Goal: Task Accomplishment & Management: Manage account settings

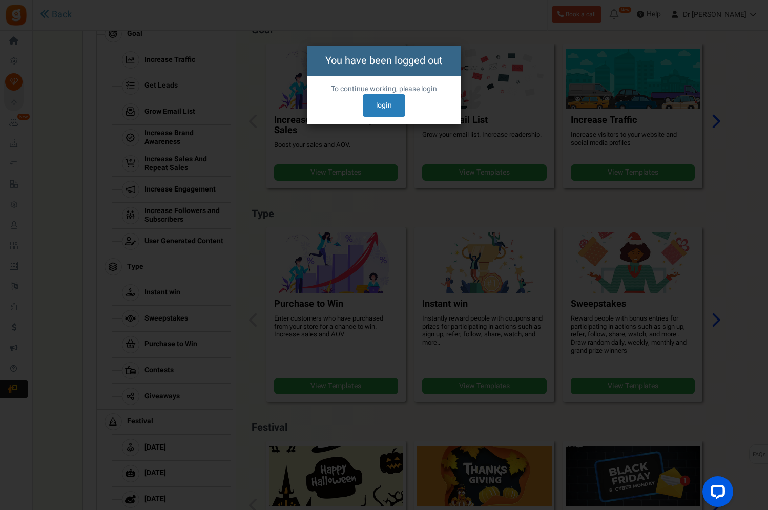
scroll to position [173, 0]
click at [388, 101] on link "login" at bounding box center [384, 105] width 43 height 23
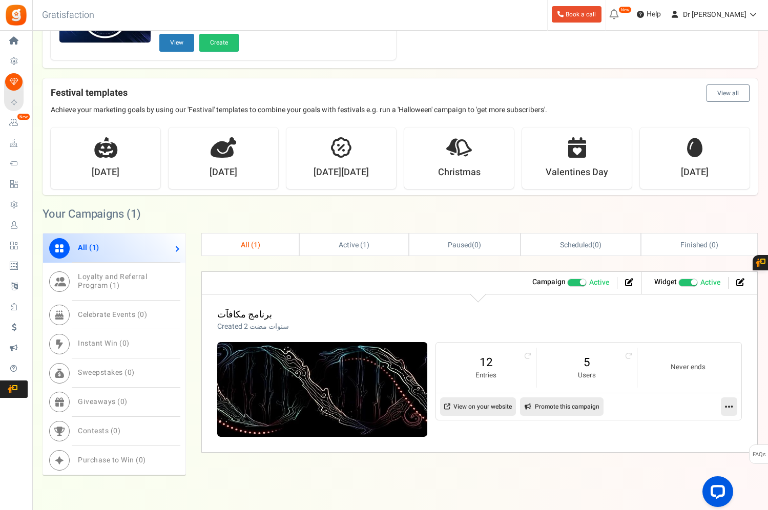
scroll to position [281, 0]
click at [625, 355] on icon at bounding box center [628, 356] width 7 height 7
click at [734, 409] on link at bounding box center [729, 407] width 16 height 18
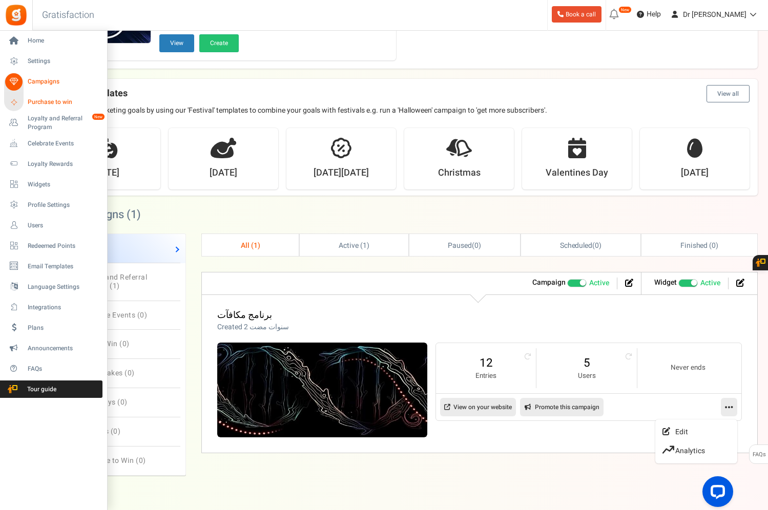
click at [61, 102] on span "Purchase to win" at bounding box center [64, 102] width 72 height 9
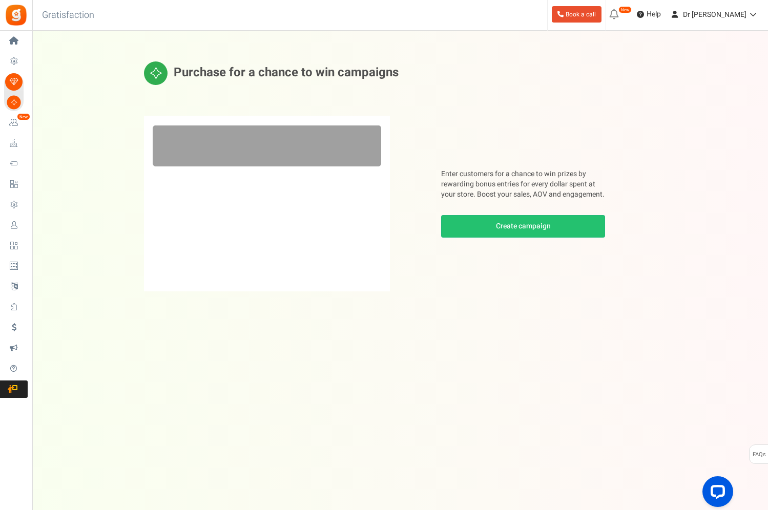
scroll to position [13, 0]
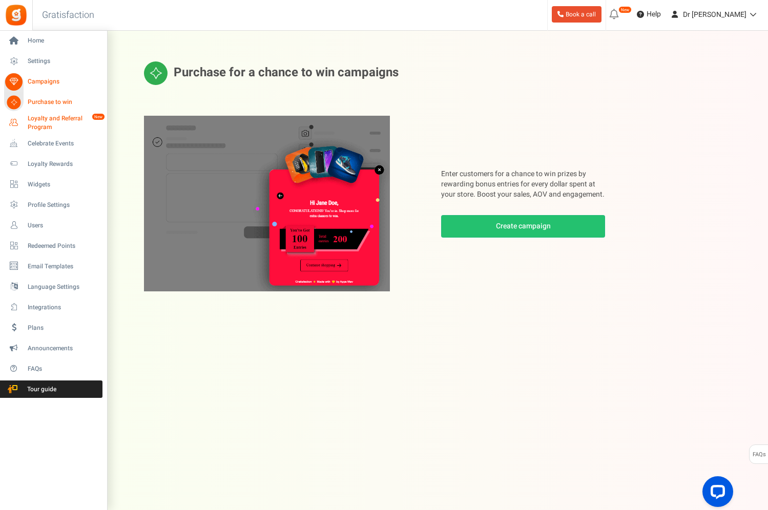
click at [69, 116] on span "Loyalty and Referral Program" at bounding box center [65, 122] width 75 height 17
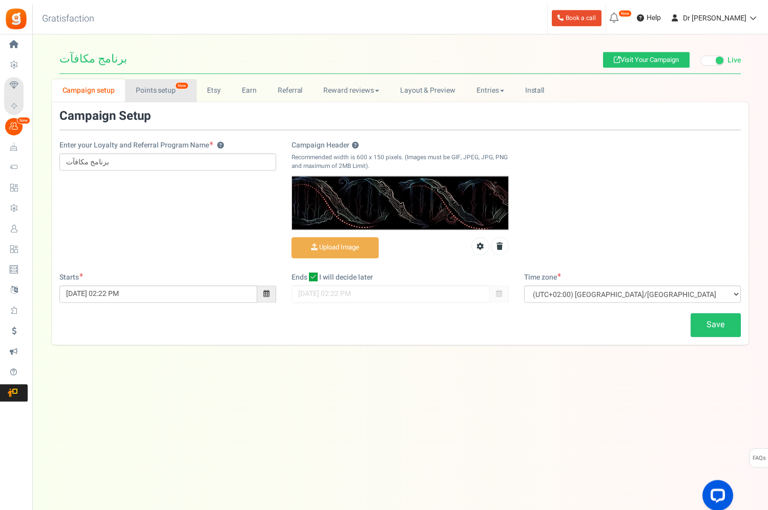
click at [139, 80] on link "Points setup New" at bounding box center [160, 86] width 71 height 23
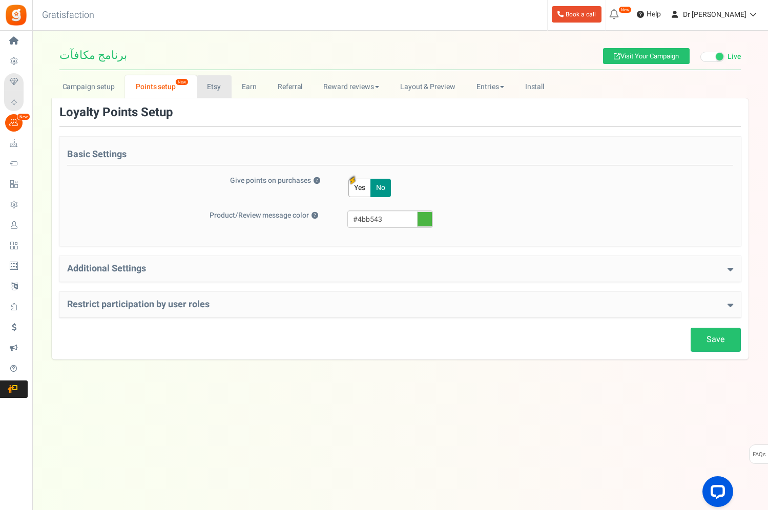
click at [215, 86] on link "Etsy" at bounding box center [214, 86] width 35 height 23
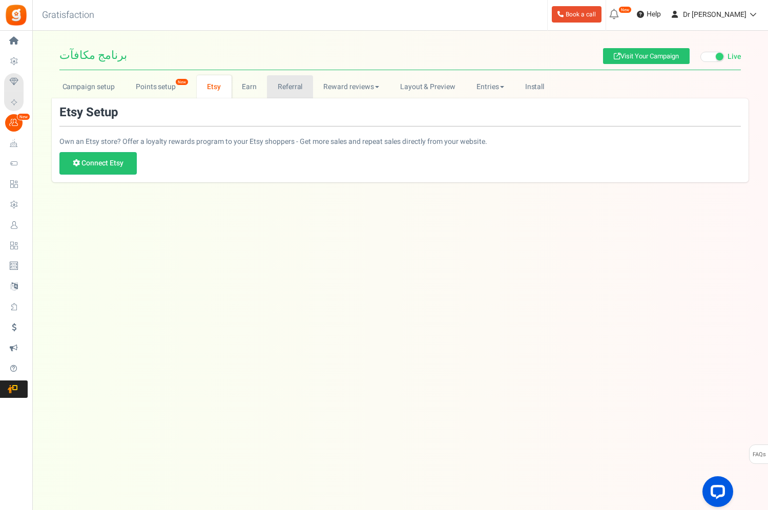
click at [267, 83] on link "Referral" at bounding box center [290, 86] width 46 height 23
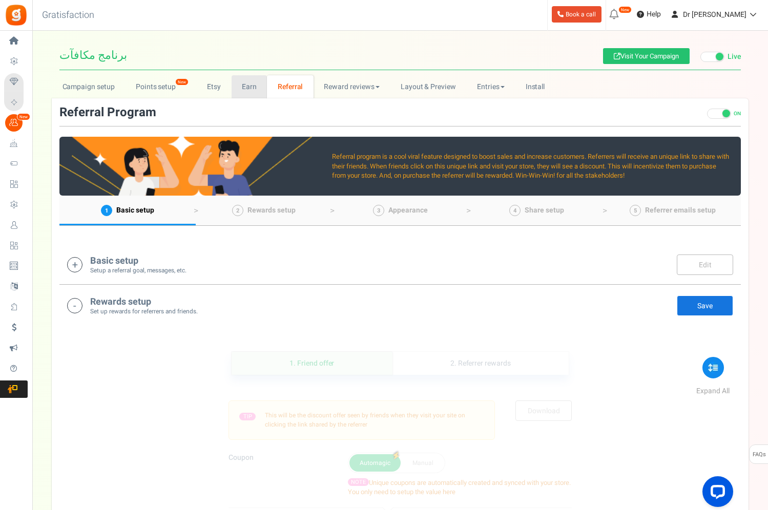
click at [250, 90] on link "Earn" at bounding box center [249, 86] width 36 height 23
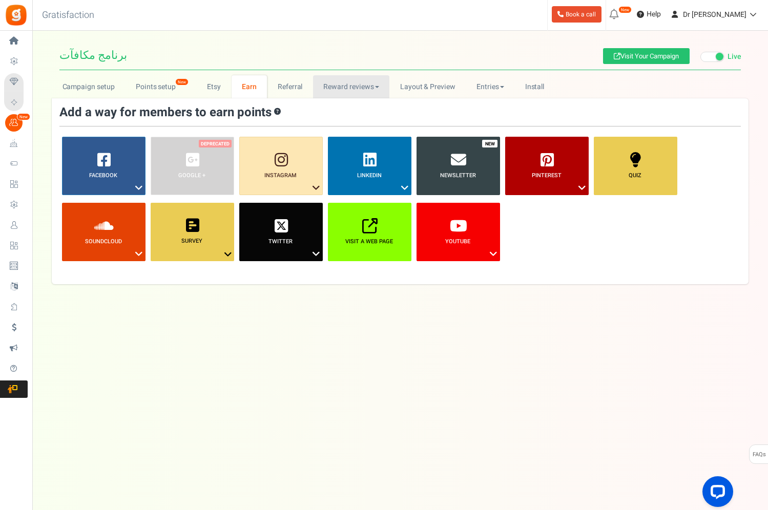
click at [328, 86] on link "Reward reviews" at bounding box center [351, 86] width 76 height 23
click at [431, 86] on div at bounding box center [384, 255] width 768 height 510
click at [531, 86] on link "Install" at bounding box center [534, 86] width 40 height 23
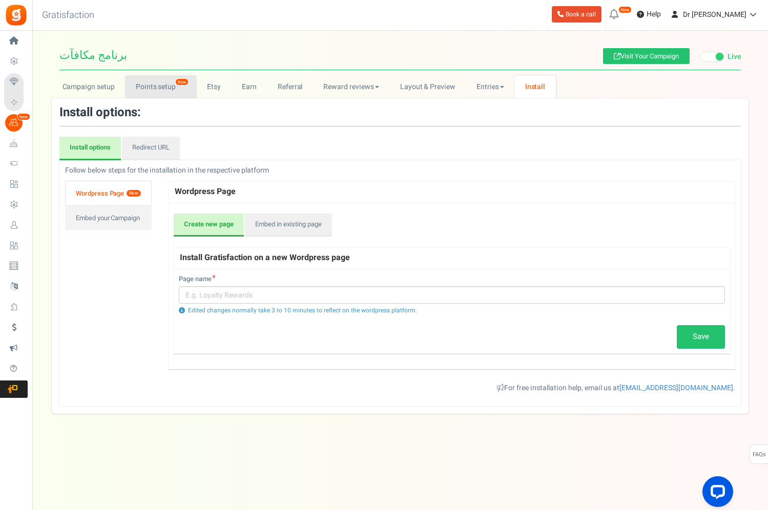
click at [191, 87] on link "Points setup New" at bounding box center [160, 86] width 71 height 23
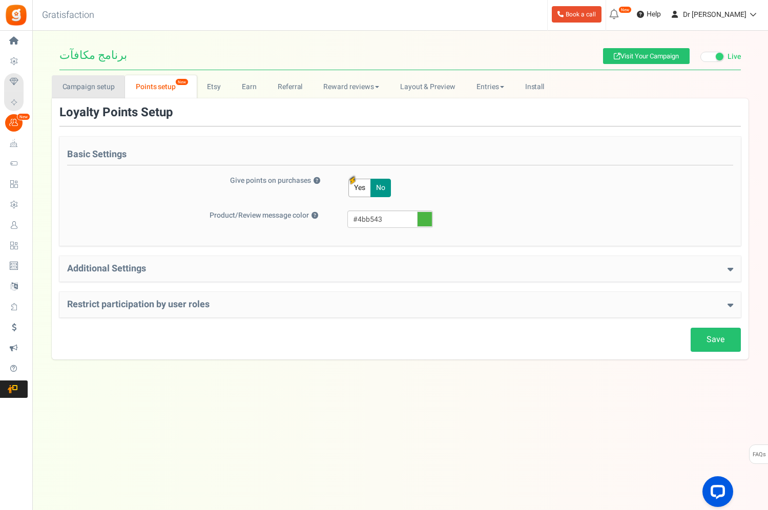
click at [68, 78] on link "Campaign setup" at bounding box center [88, 86] width 73 height 23
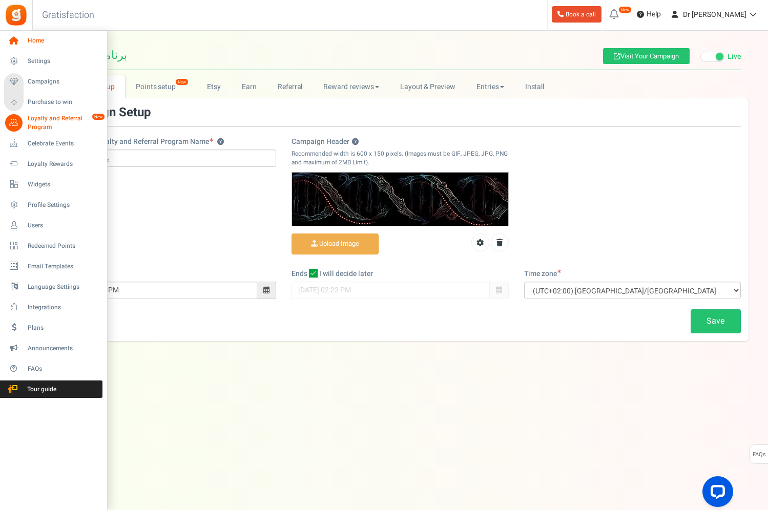
click at [31, 41] on span "Home" at bounding box center [64, 40] width 72 height 9
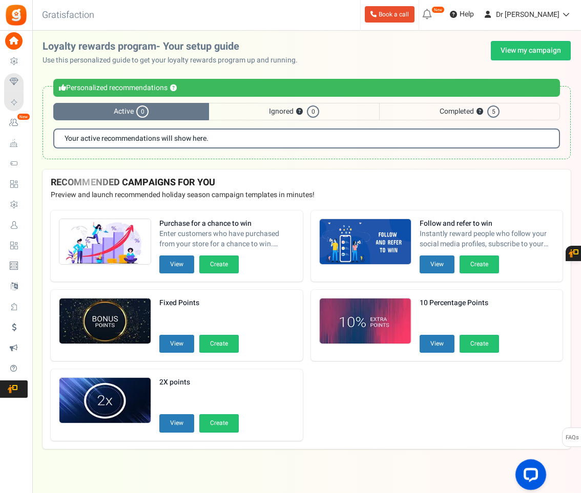
drag, startPoint x: 577, startPoint y: 96, endPoint x: -1, endPoint y: -1, distance: 585.2
click at [0, 0] on html "Install now Back to Home Back to program setup Home Settings Campaigns Purchase…" at bounding box center [290, 250] width 581 height 500
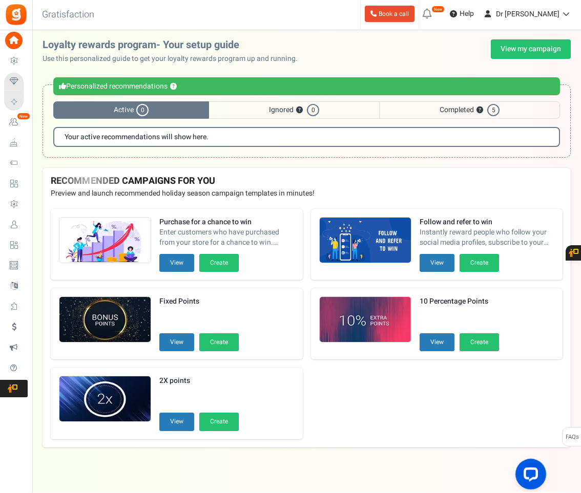
scroll to position [13, 0]
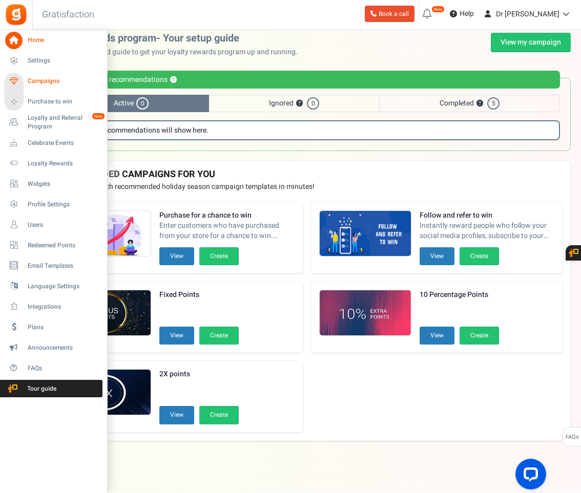
click at [41, 84] on span "Campaigns" at bounding box center [64, 81] width 72 height 9
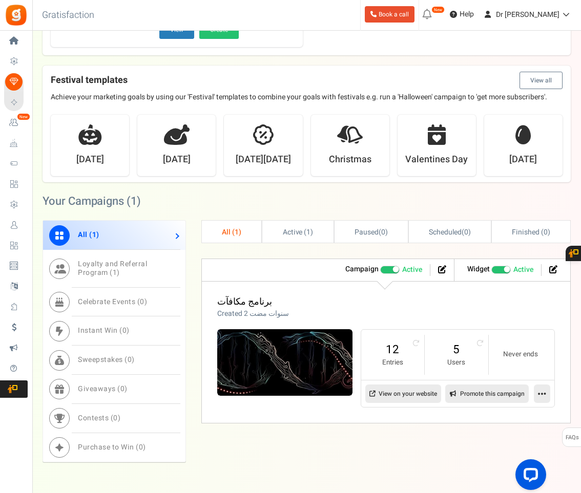
scroll to position [296, 0]
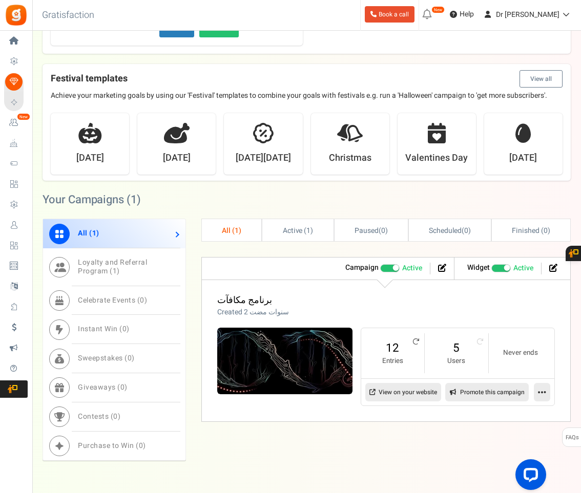
click at [415, 341] on icon at bounding box center [415, 341] width 7 height 7
click at [400, 356] on small "Entries" at bounding box center [392, 361] width 43 height 10
click at [81, 278] on link "Loyalty and Referral Program ( 1 )" at bounding box center [114, 267] width 142 height 38
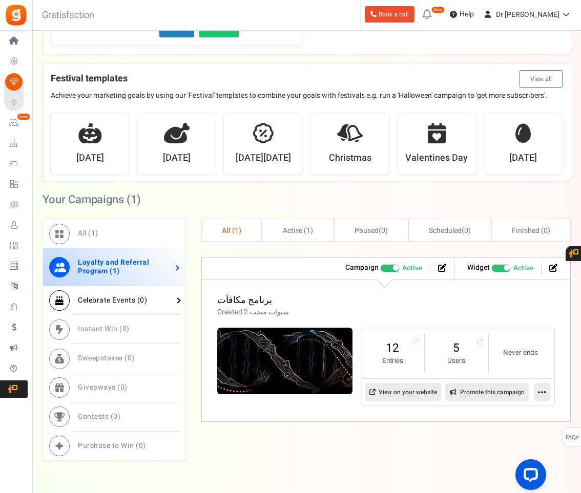
click at [100, 290] on link "Celebrate Events ( 0 )" at bounding box center [114, 300] width 142 height 29
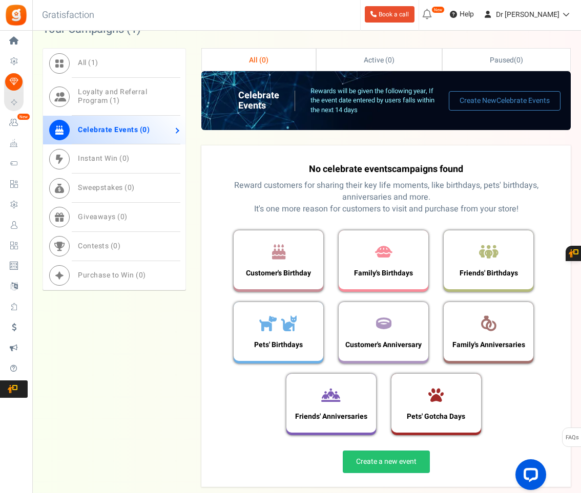
scroll to position [469, 0]
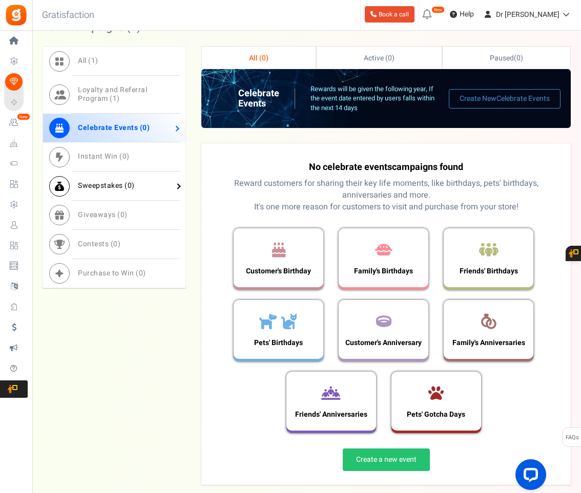
click at [143, 184] on link "Sweepstakes ( 0 )" at bounding box center [114, 186] width 142 height 29
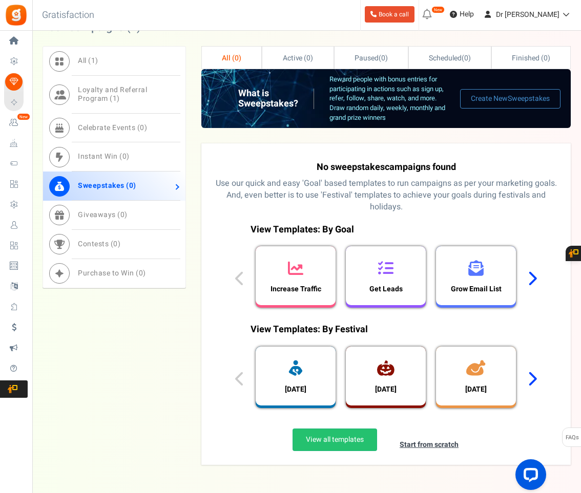
click at [371, 167] on span "Sweepstakes" at bounding box center [357, 167] width 54 height 14
click at [0, 0] on html "Install now Back to Home Back to program setup Home Settings Campaigns Purchase…" at bounding box center [290, 37] width 581 height 1013
click at [372, 190] on p "Use our quick and easy 'Goal' based templates to run campaigns as per your mark…" at bounding box center [386, 195] width 352 height 35
click at [470, 263] on div at bounding box center [475, 270] width 15 height 22
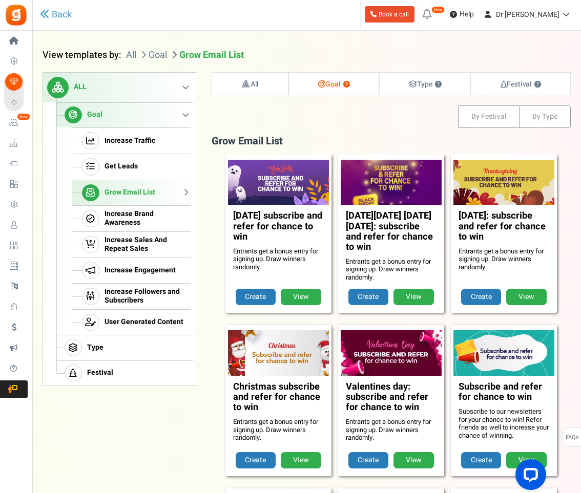
scroll to position [226, 0]
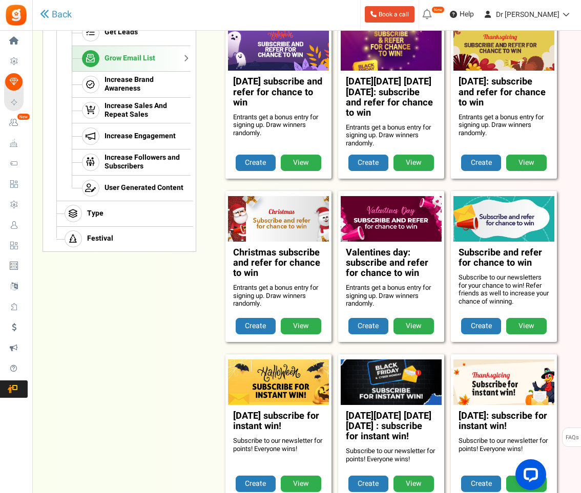
click at [531, 217] on img at bounding box center [504, 219] width 106 height 48
click at [515, 248] on h3 "Subscribe and refer for chance to win" at bounding box center [503, 261] width 91 height 26
click at [518, 234] on img at bounding box center [504, 219] width 106 height 48
click at [522, 320] on link "View" at bounding box center [526, 326] width 40 height 16
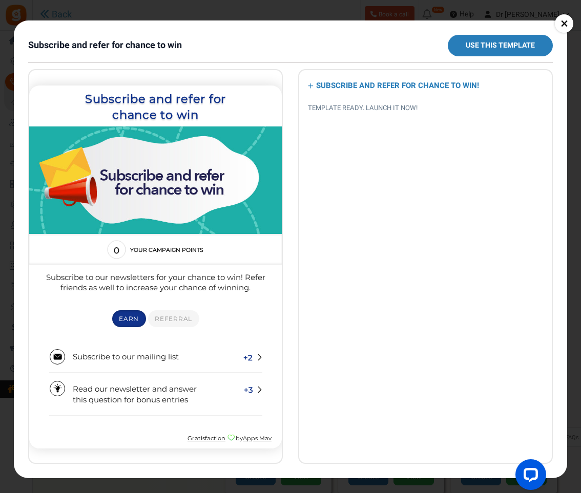
scroll to position [241, 0]
click at [170, 320] on span "Referral" at bounding box center [173, 318] width 37 height 8
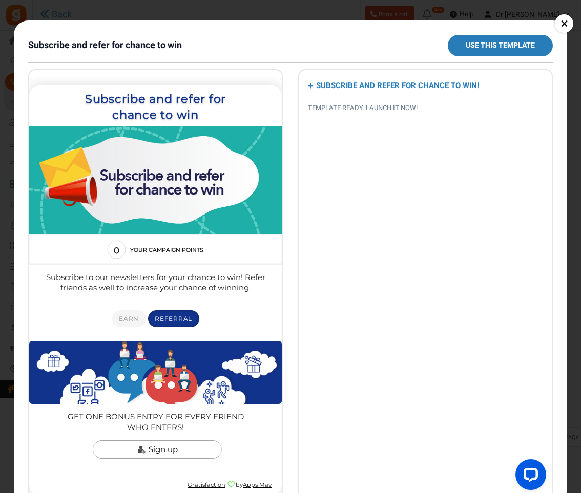
scroll to position [365, 0]
click at [568, 24] on link "×" at bounding box center [564, 23] width 18 height 18
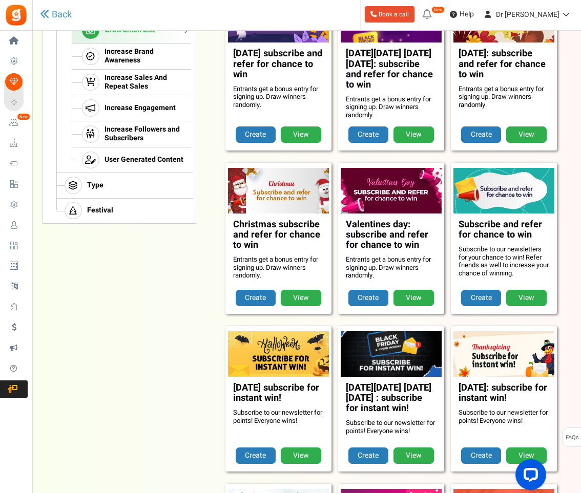
scroll to position [260, 0]
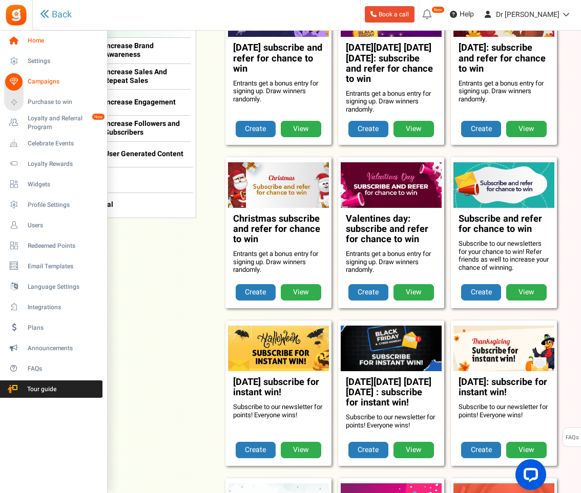
click at [18, 41] on icon at bounding box center [13, 40] width 17 height 17
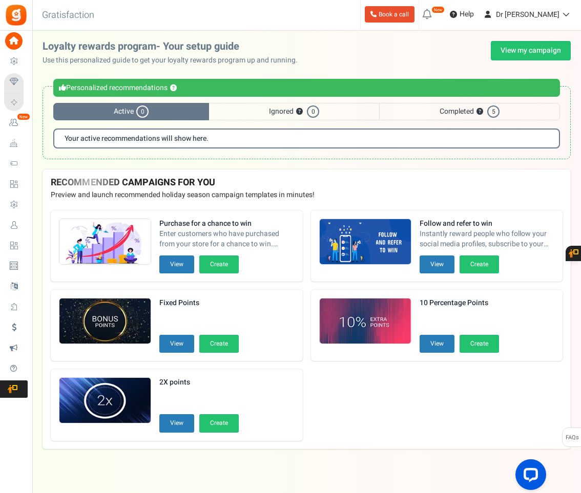
click at [435, 16] on icon at bounding box center [427, 14] width 16 height 16
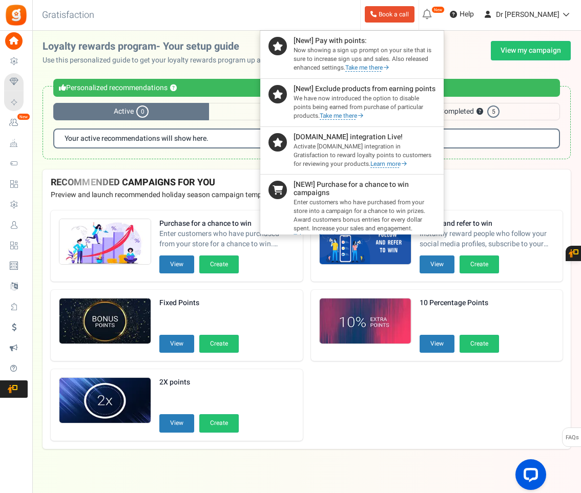
click at [465, 7] on div at bounding box center [290, 246] width 581 height 493
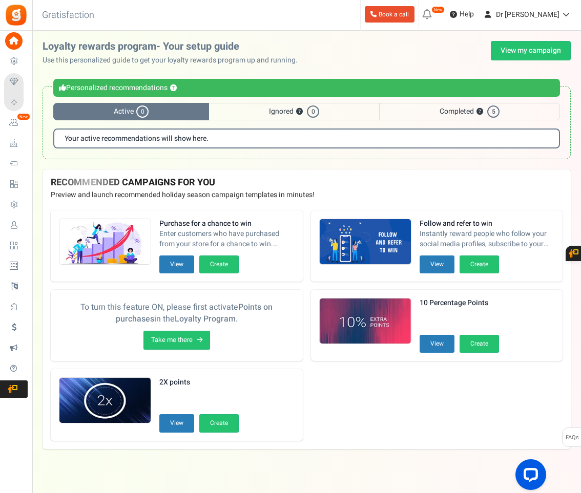
click at [210, 302] on span "To turn this feature ON, please first activate Points on purchases in the Loyal…" at bounding box center [177, 314] width 236 height 24
click at [164, 344] on link "Take me there" at bounding box center [176, 340] width 67 height 19
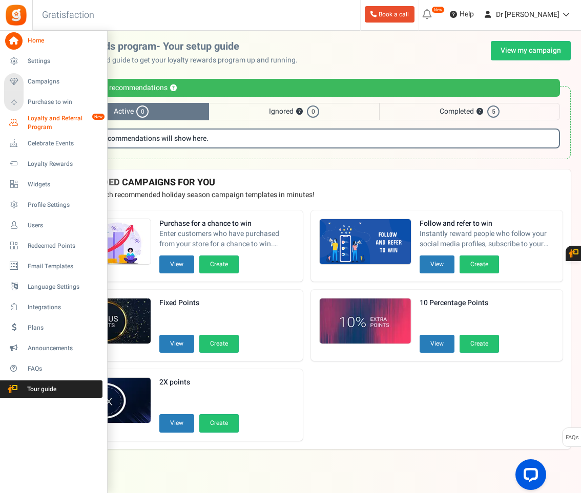
click at [38, 124] on span "Loyalty and Referral Program" at bounding box center [65, 122] width 75 height 17
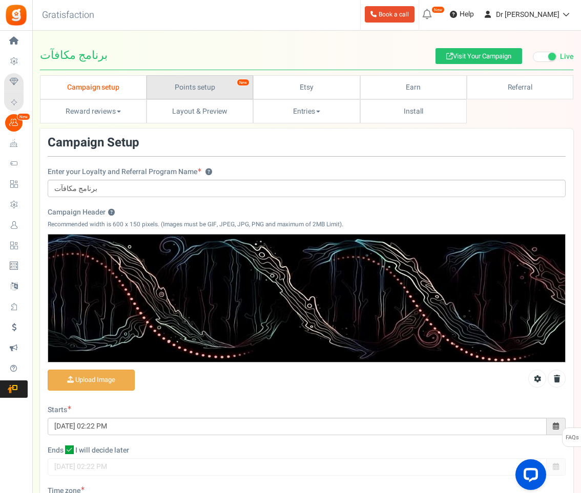
click at [240, 88] on link "Points setup New" at bounding box center [199, 87] width 107 height 24
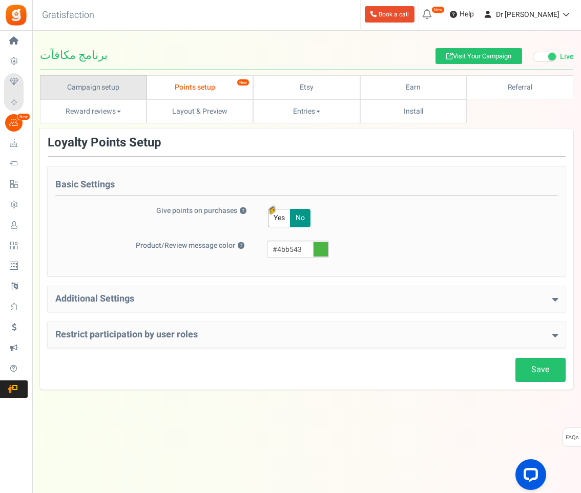
click at [83, 94] on link "Campaign setup" at bounding box center [93, 87] width 107 height 24
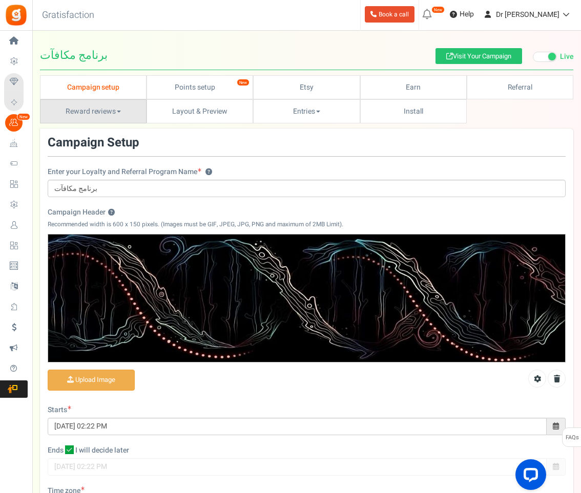
click at [131, 110] on link "Reward reviews" at bounding box center [93, 111] width 107 height 24
click at [127, 110] on div at bounding box center [290, 246] width 581 height 493
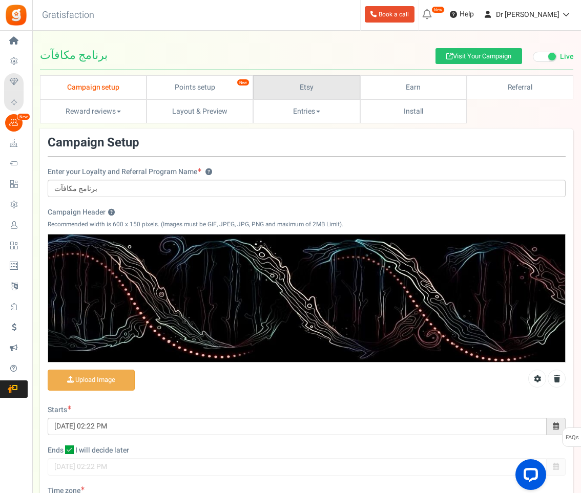
click at [332, 79] on link "Etsy" at bounding box center [306, 87] width 107 height 24
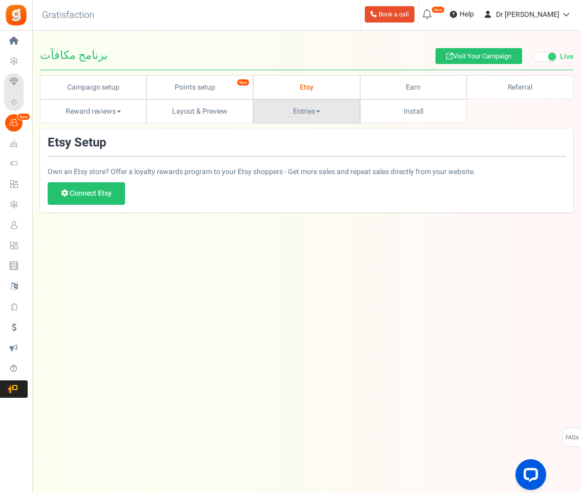
click at [326, 109] on link "Entries" at bounding box center [306, 111] width 107 height 24
click at [464, 91] on div at bounding box center [290, 246] width 581 height 493
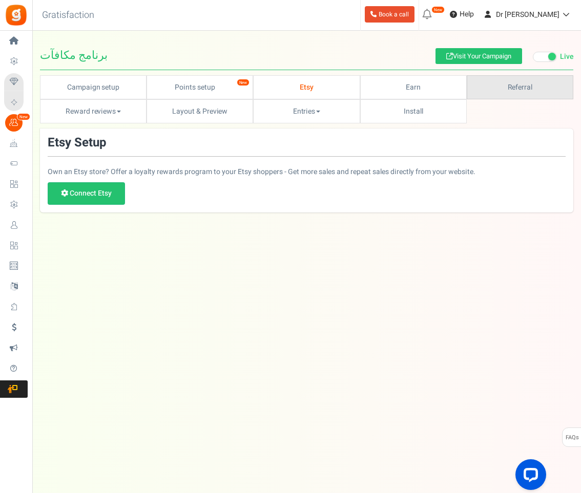
click at [472, 84] on link "Referral" at bounding box center [520, 87] width 107 height 24
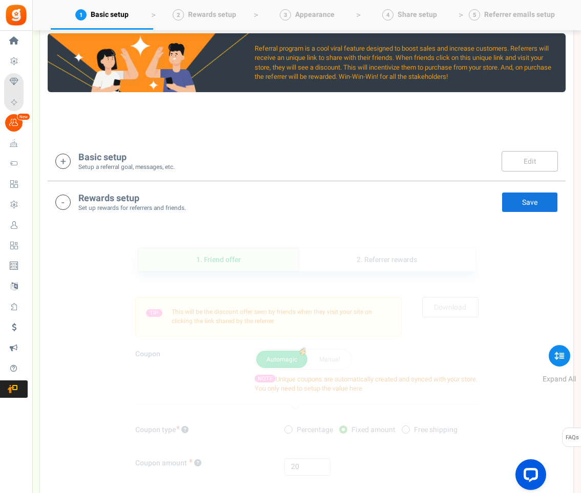
scroll to position [149, 0]
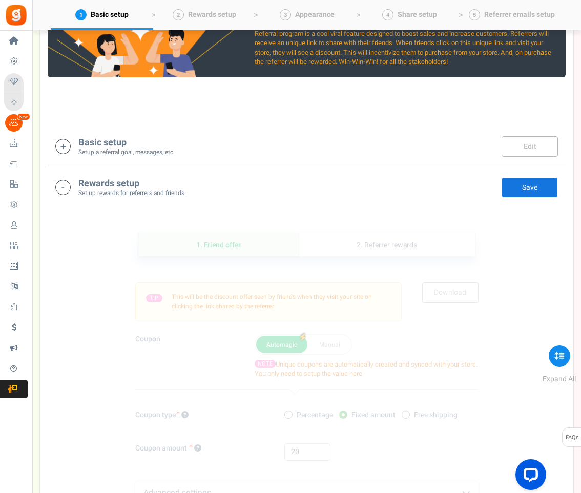
click at [119, 189] on small "Set up rewards for referrers and friends." at bounding box center [132, 193] width 108 height 9
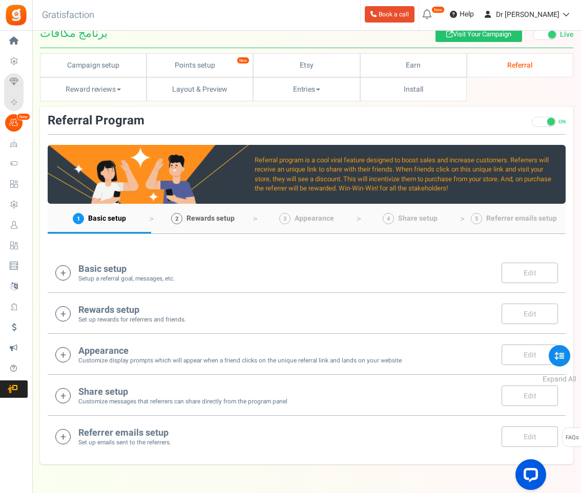
click at [172, 223] on link "2 Rewards setup" at bounding box center [202, 219] width 103 height 30
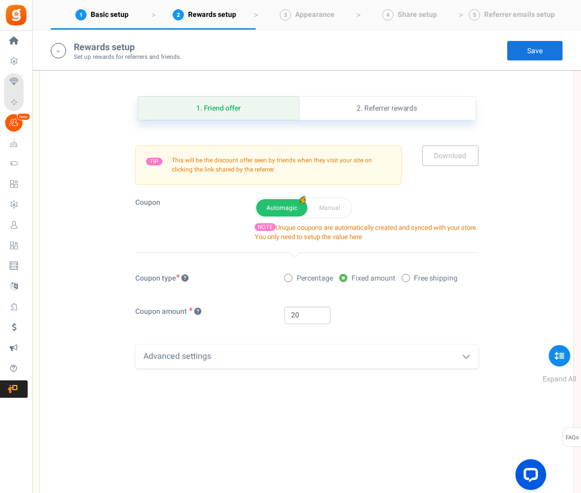
scroll to position [284, 0]
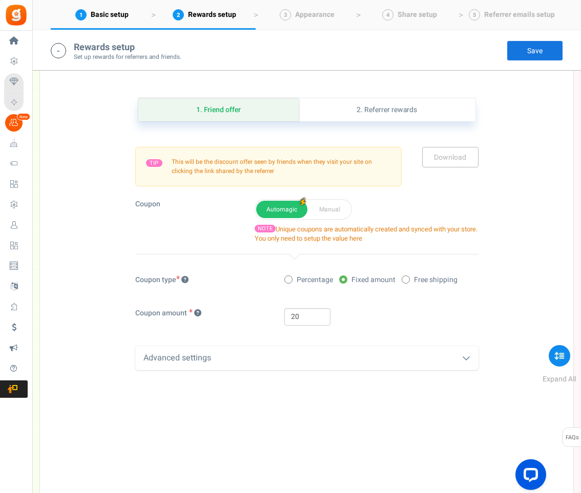
click at [225, 354] on div "Advanced settings" at bounding box center [306, 358] width 343 height 24
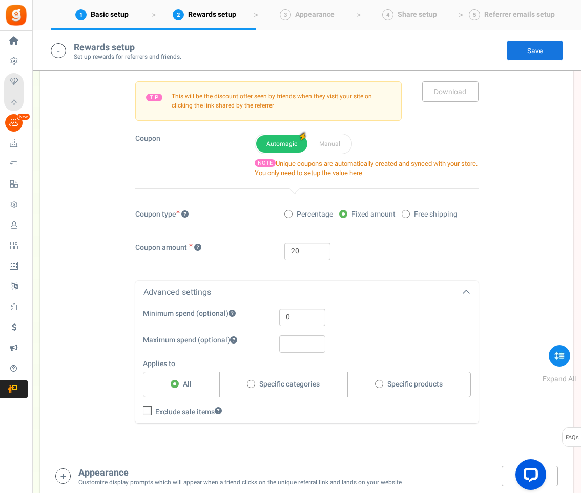
scroll to position [382, 0]
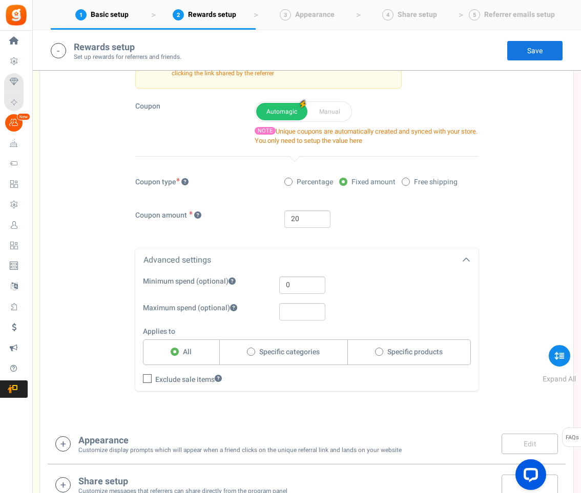
click at [99, 455] on small "Customize display prompts which will appear when a friend clicks on the unique …" at bounding box center [239, 450] width 323 height 9
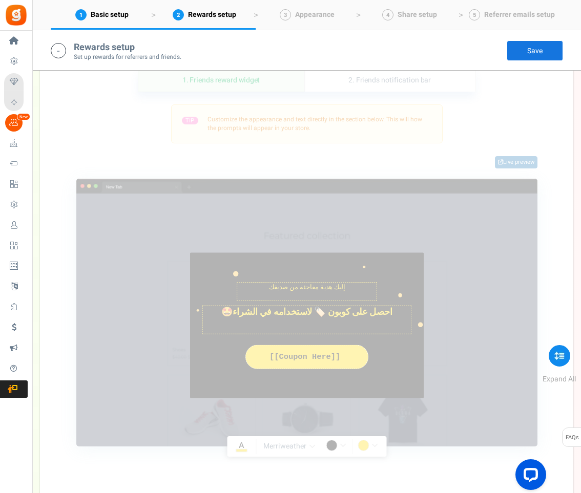
scroll to position [804, 0]
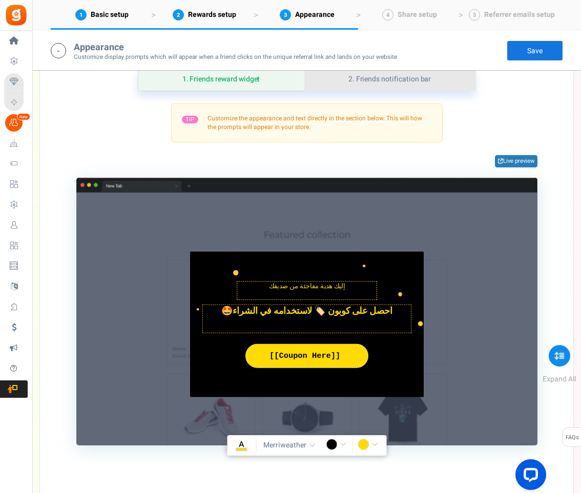
click at [361, 91] on link "2. Friends notification bar" at bounding box center [389, 79] width 171 height 23
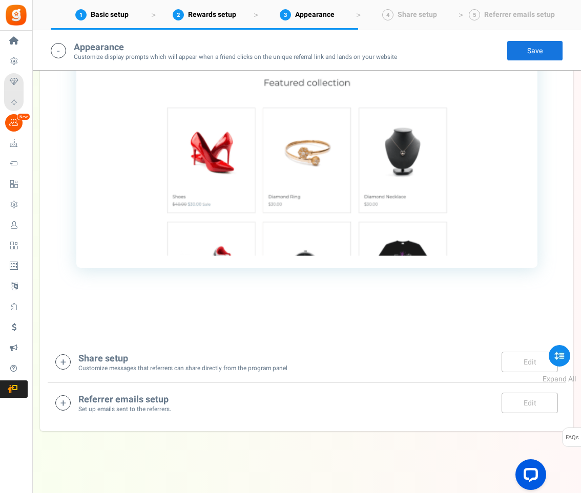
click at [175, 373] on small "Customize messages that referrers can share directly from the program panel" at bounding box center [182, 368] width 209 height 9
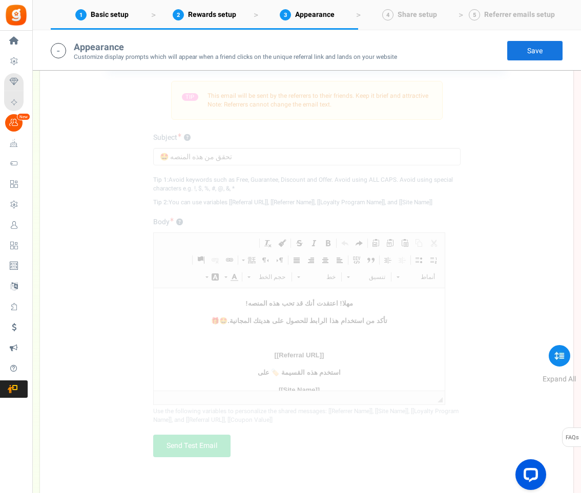
scroll to position [1324, 0]
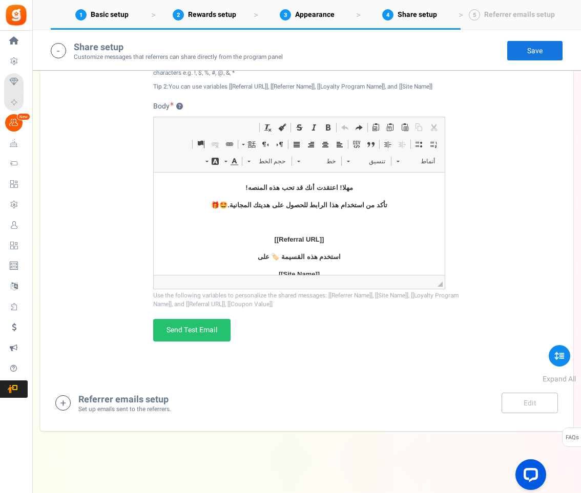
click at [162, 414] on small "Set up emails sent to the referrers." at bounding box center [124, 409] width 93 height 9
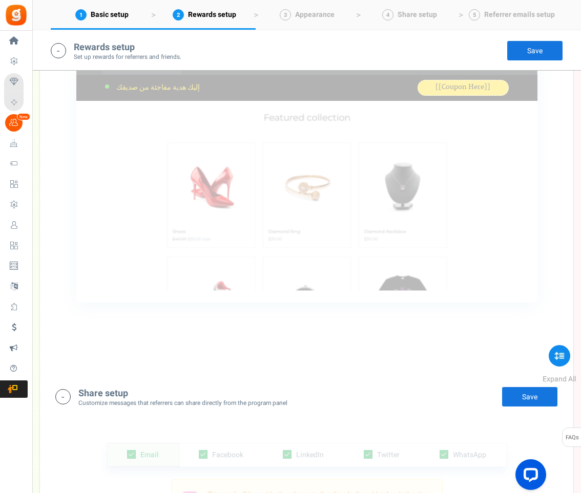
scroll to position [446, 0]
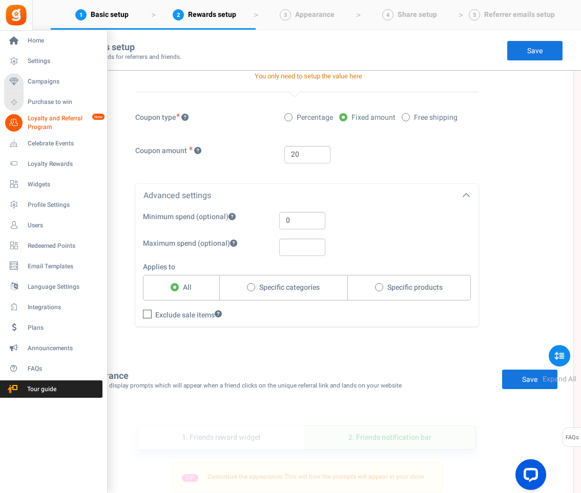
click at [68, 127] on span "Loyalty and Referral Program" at bounding box center [65, 122] width 75 height 17
click at [70, 82] on span "Campaigns" at bounding box center [64, 81] width 72 height 9
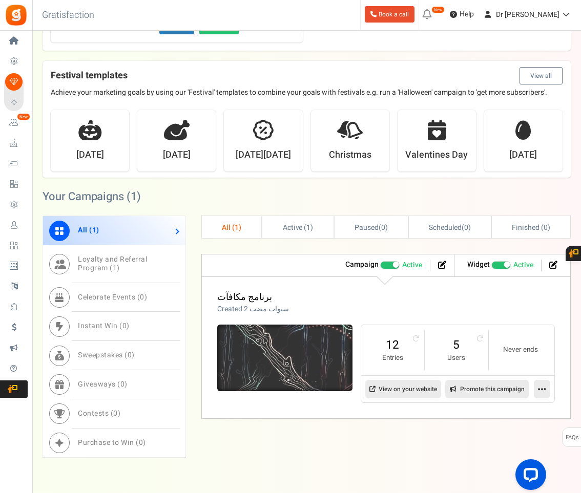
scroll to position [299, 0]
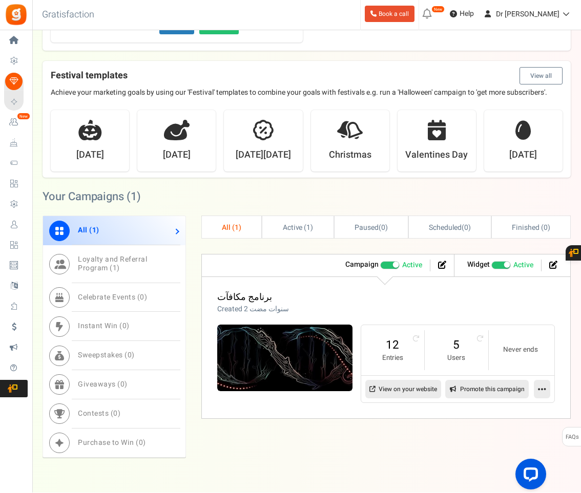
click at [290, 440] on div "All ( 1 ) Active ( 1 ) Paused ( 0 ) Scheduled ( 0 ) Finished ( 0 ) Check now Wh…" at bounding box center [385, 345] width 369 height 258
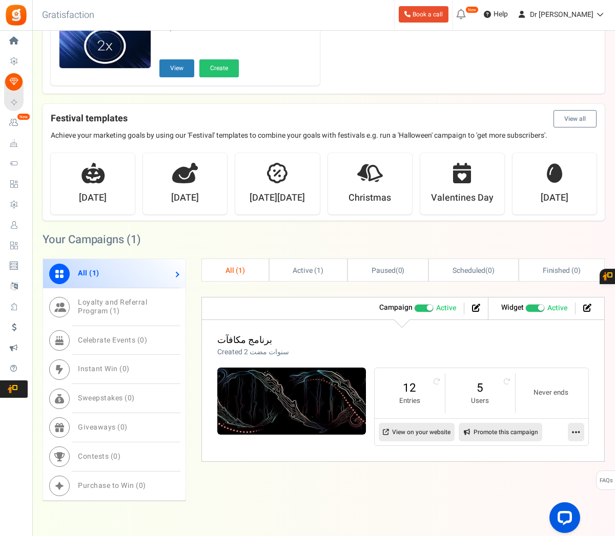
scroll to position [256, 0]
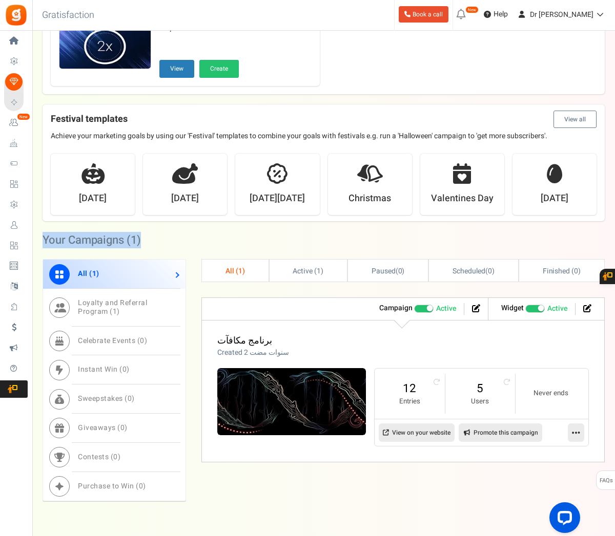
drag, startPoint x: 325, startPoint y: 221, endPoint x: 338, endPoint y: 220, distance: 13.4
click at [338, 220] on div "Campaigns Create a campaign [Error!] Unable to verify. Please check and Verify …" at bounding box center [323, 150] width 582 height 731
click at [282, 243] on div "Your Campaigns ( 1 )" at bounding box center [324, 240] width 562 height 23
click at [276, 276] on link "Active ( 1 )" at bounding box center [307, 271] width 77 height 22
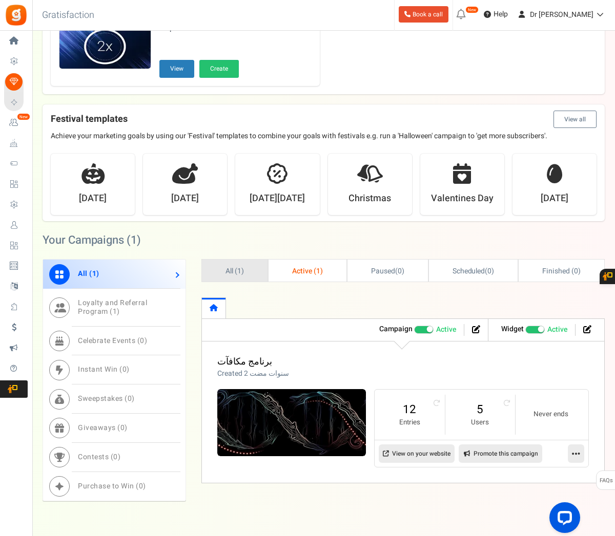
click at [259, 276] on link "All ( 1 )" at bounding box center [235, 271] width 66 height 22
click at [296, 268] on span "Active ( 1 )" at bounding box center [307, 271] width 31 height 11
click at [240, 278] on link "All ( 1 )" at bounding box center [235, 271] width 66 height 22
click at [268, 286] on div "What is Instant Win? Instantly reward people for participating in actions such …" at bounding box center [402, 382] width 403 height 201
click at [315, 272] on span "Active ( 1 )" at bounding box center [307, 271] width 31 height 11
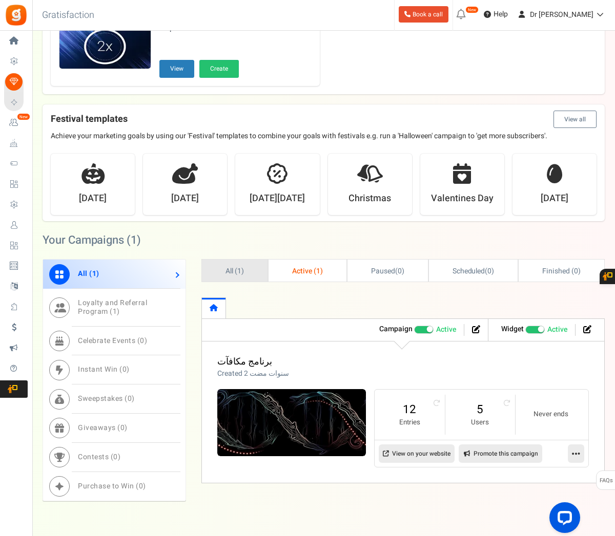
click at [242, 277] on link "All ( 1 )" at bounding box center [235, 271] width 66 height 22
drag, startPoint x: 278, startPoint y: 267, endPoint x: 217, endPoint y: 275, distance: 61.4
click at [278, 268] on link "Active ( 1 )" at bounding box center [307, 271] width 77 height 22
click at [209, 277] on link "All ( 1 )" at bounding box center [235, 271] width 67 height 22
click at [321, 280] on link "Active ( 1 )" at bounding box center [307, 271] width 77 height 22
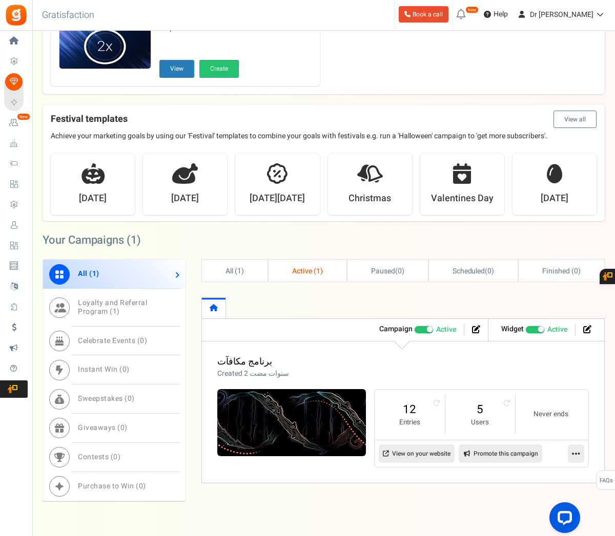
click at [265, 280] on link "All ( 1 )" at bounding box center [235, 271] width 66 height 22
drag, startPoint x: 343, startPoint y: 257, endPoint x: 266, endPoint y: 263, distance: 77.6
click at [304, 263] on div "Your Campaigns ( 1 ) All ( 1 ) Loyalty and Referral Program ( 1 ) Celebrate Eve…" at bounding box center [324, 368] width 562 height 295
drag, startPoint x: 264, startPoint y: 263, endPoint x: 340, endPoint y: 252, distance: 76.5
click at [265, 261] on link "All ( 1 )" at bounding box center [235, 271] width 67 height 22
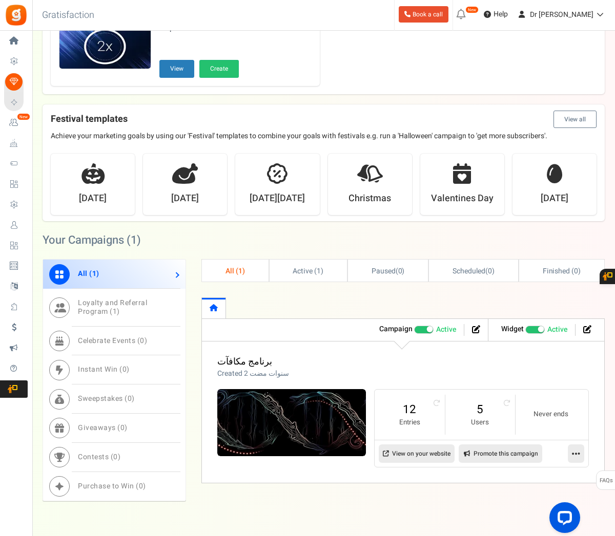
click at [345, 253] on div "Your Campaigns ( 1 )" at bounding box center [324, 240] width 562 height 38
click at [278, 276] on link "Active ( 1 )" at bounding box center [307, 271] width 77 height 22
click at [244, 276] on link "All ( 1 )" at bounding box center [235, 271] width 66 height 22
click at [295, 260] on link "Active ( 1 )" at bounding box center [307, 271] width 77 height 22
click at [289, 278] on link "Active ( 1 )" at bounding box center [307, 271] width 78 height 22
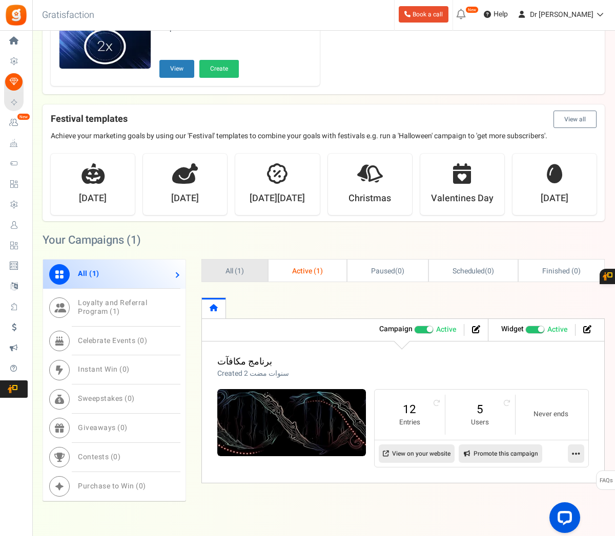
click at [249, 276] on link "All ( 1 )" at bounding box center [235, 271] width 66 height 22
click at [285, 256] on div "Your Campaigns ( 1 )" at bounding box center [324, 240] width 562 height 38
click at [294, 270] on span "Active ( 1 )" at bounding box center [307, 271] width 31 height 11
click at [247, 273] on link "All ( 1 )" at bounding box center [235, 271] width 66 height 22
click at [257, 264] on link "All ( 1 )" at bounding box center [235, 271] width 67 height 22
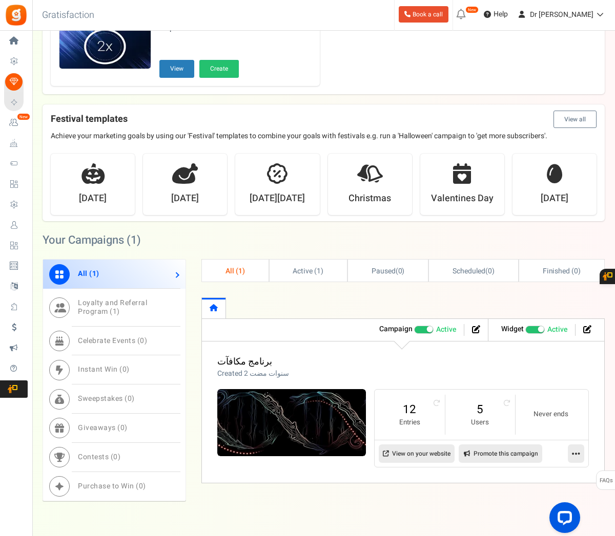
drag, startPoint x: 279, startPoint y: 267, endPoint x: 265, endPoint y: 274, distance: 16.0
click at [279, 268] on link "Active ( 1 )" at bounding box center [307, 271] width 77 height 22
click at [256, 275] on link "All ( 1 )" at bounding box center [235, 271] width 66 height 22
click at [320, 270] on span "Active ( 1 )" at bounding box center [307, 271] width 31 height 11
click at [310, 276] on link "Active ( 1 )" at bounding box center [307, 271] width 78 height 22
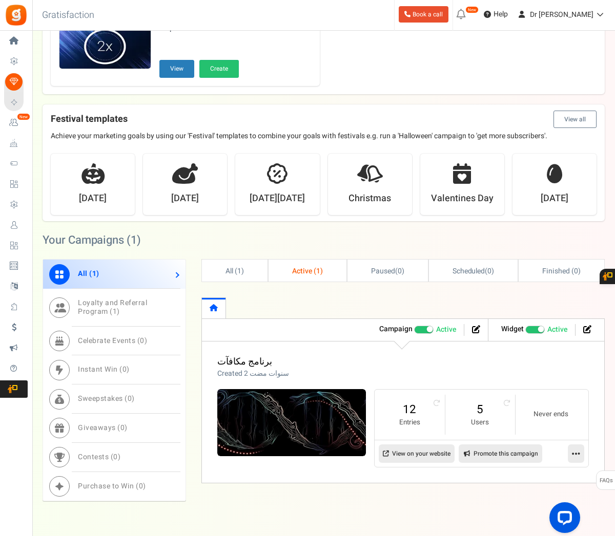
drag, startPoint x: 251, startPoint y: 262, endPoint x: 258, endPoint y: 251, distance: 12.2
click at [251, 260] on link "All ( 1 )" at bounding box center [235, 271] width 66 height 22
click at [260, 252] on div "Your Campaigns ( 1 )" at bounding box center [324, 240] width 562 height 38
click at [280, 263] on link "Active ( 1 )" at bounding box center [307, 271] width 77 height 22
click at [278, 265] on link "Active ( 1 )" at bounding box center [307, 271] width 77 height 22
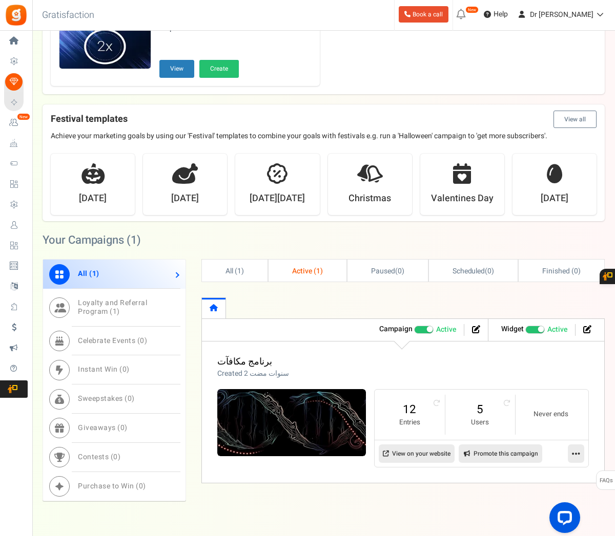
click at [277, 265] on link "Active ( 1 )" at bounding box center [307, 271] width 78 height 22
click at [264, 268] on ul "All ( 1 ) Active ( 1 ) Paused ( 0 ) Scheduled ( 0 ) Finished ( 0 )" at bounding box center [402, 270] width 403 height 23
click at [261, 269] on link "All ( 1 )" at bounding box center [235, 271] width 66 height 22
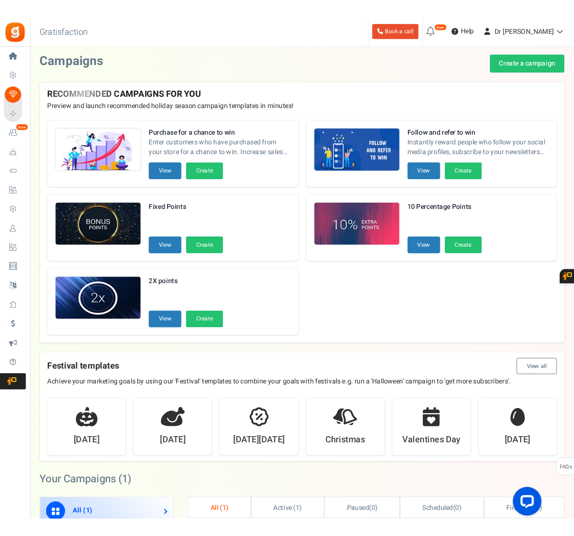
scroll to position [0, 0]
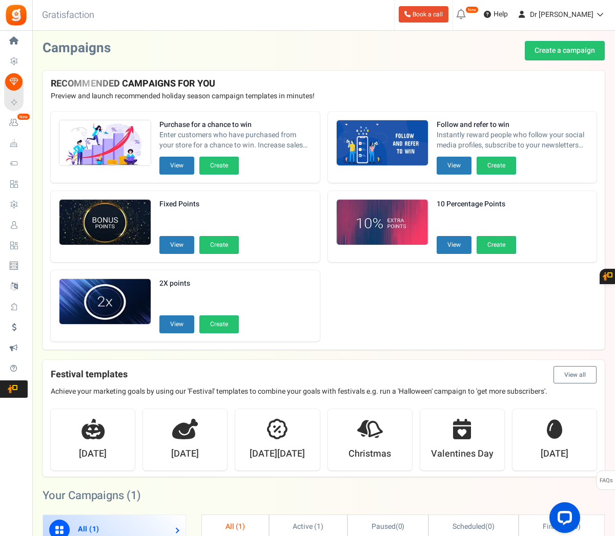
click at [0, 0] on span "Users" at bounding box center [0, 0] width 0 height 0
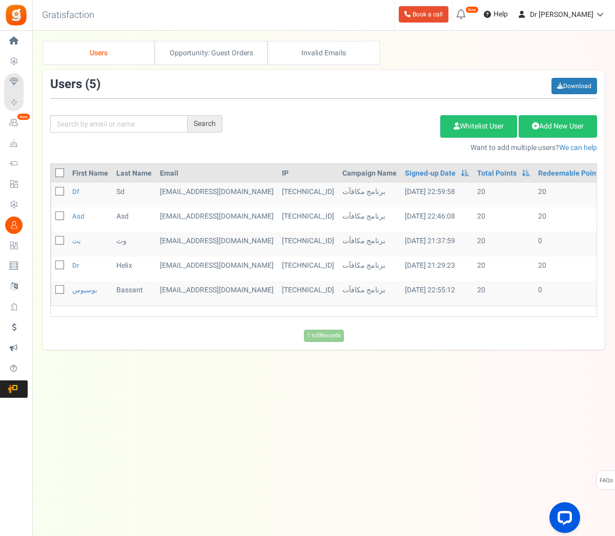
click at [71, 262] on td "dr" at bounding box center [90, 269] width 44 height 25
click at [76, 267] on link "dr" at bounding box center [75, 266] width 7 height 10
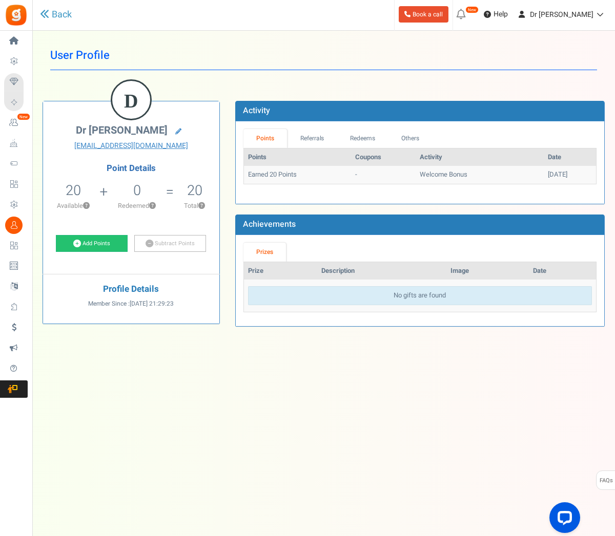
click at [0, 0] on span "Users" at bounding box center [0, 0] width 0 height 0
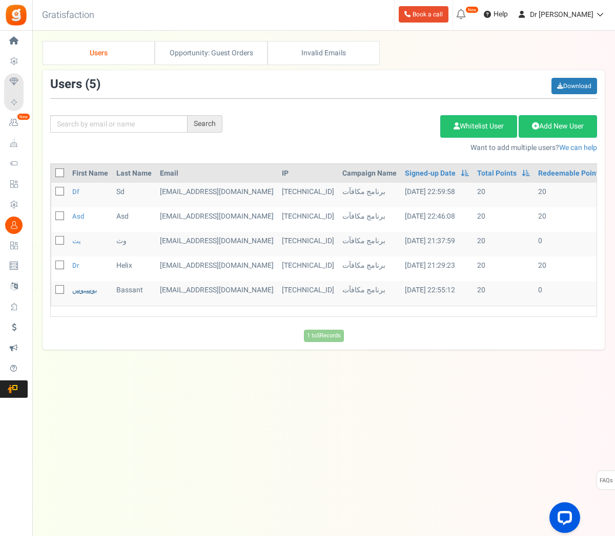
click at [82, 289] on link "بوسبوس" at bounding box center [84, 290] width 25 height 10
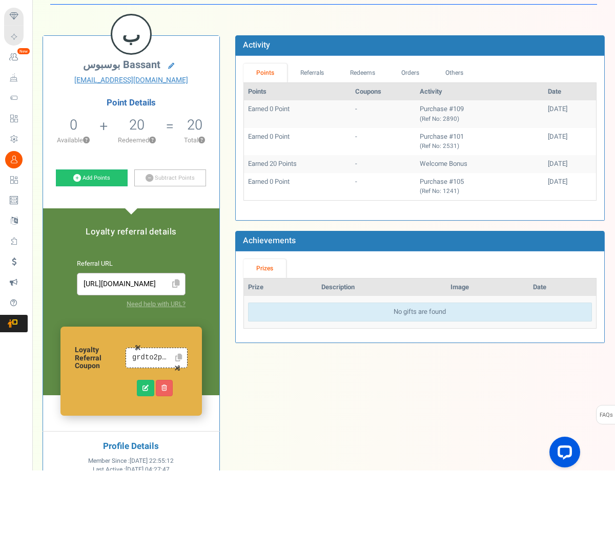
drag, startPoint x: 614, startPoint y: 213, endPoint x: -1, endPoint y: -66, distance: 674.9
click at [0, 0] on html "Install now Back to Home Back to program setup Home Settings Campaigns Purchase…" at bounding box center [307, 318] width 615 height 636
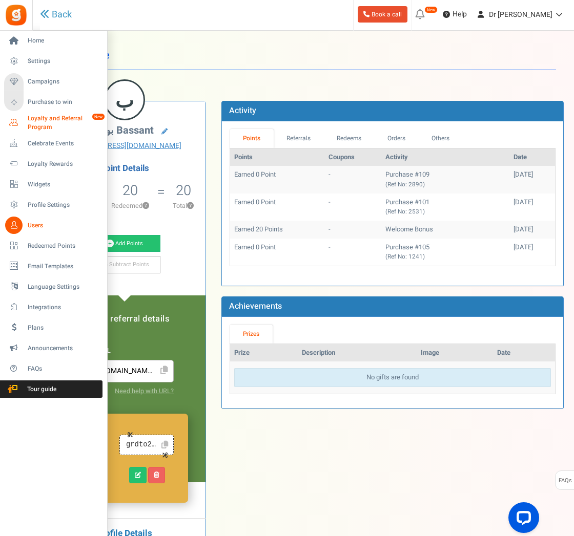
click at [37, 127] on span "Loyalty and Referral Program" at bounding box center [65, 122] width 75 height 17
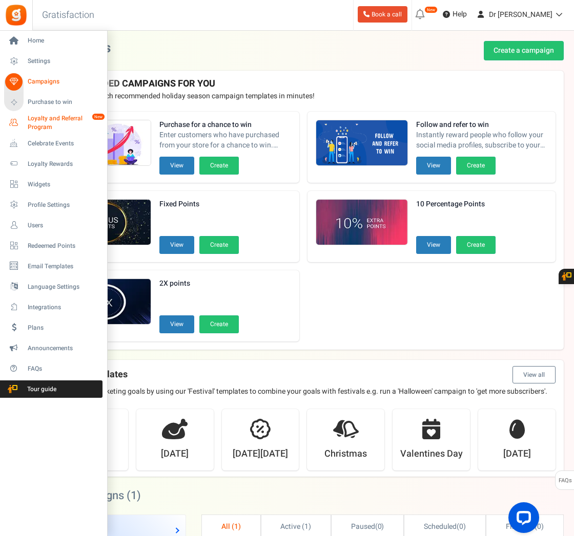
click at [51, 125] on span "Loyalty and Referral Program" at bounding box center [65, 122] width 75 height 17
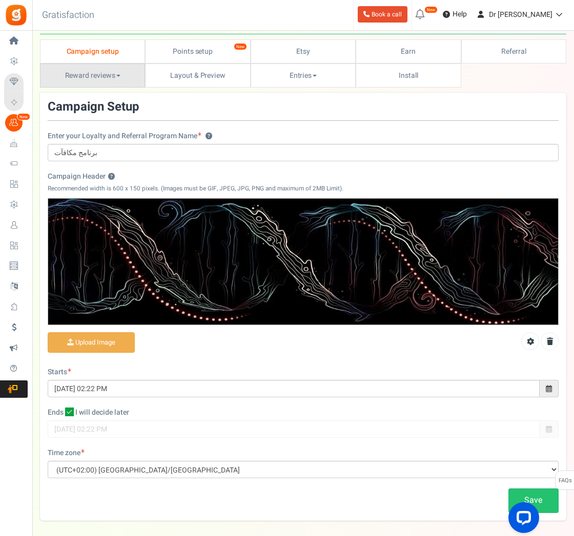
scroll to position [26, 0]
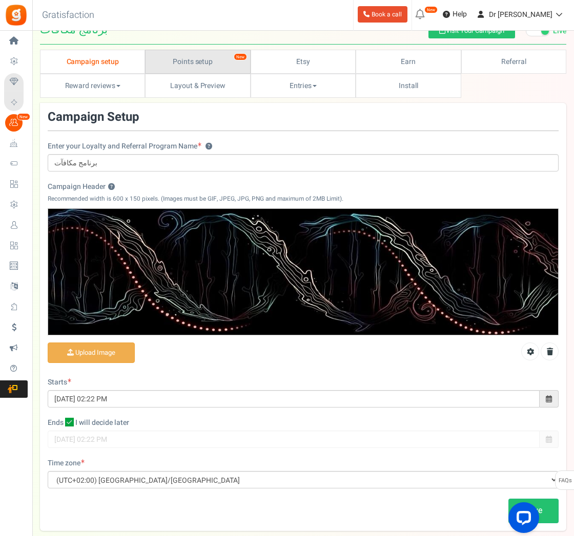
click at [185, 55] on link "Points setup New" at bounding box center [197, 62] width 105 height 24
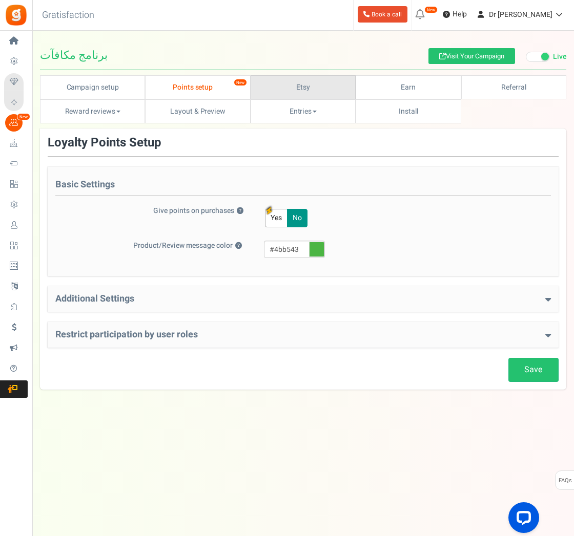
click at [273, 75] on link "Etsy" at bounding box center [302, 87] width 105 height 24
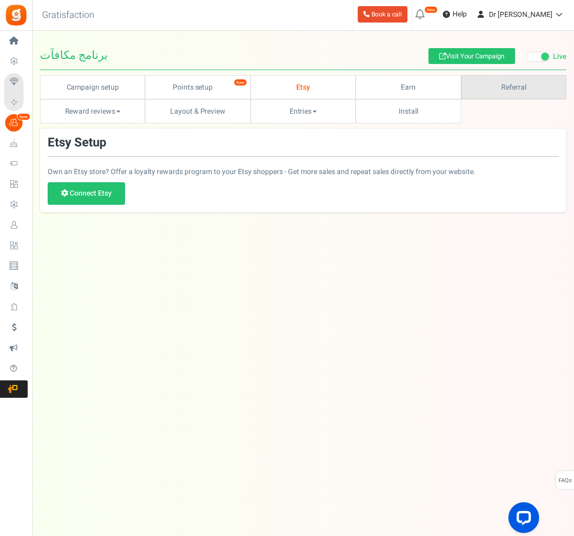
click at [530, 75] on link "Referral" at bounding box center [513, 87] width 105 height 24
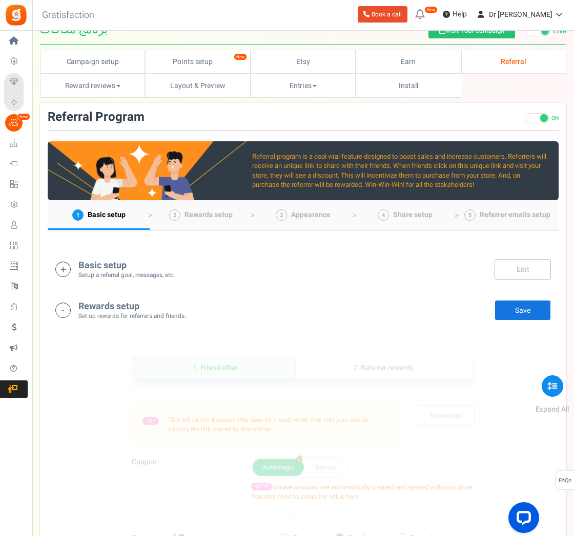
click at [158, 265] on h4 "Basic setup" at bounding box center [126, 266] width 96 height 10
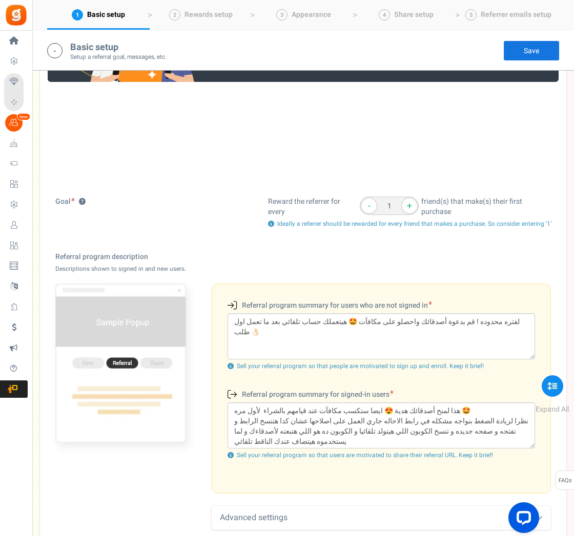
scroll to position [179, 0]
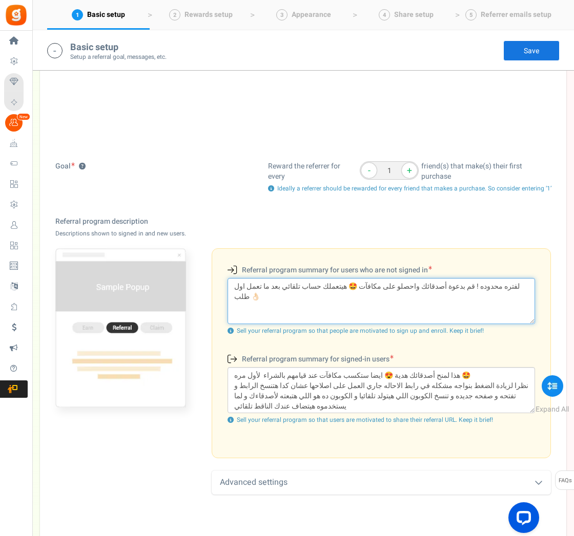
click at [275, 284] on textarea "لفتره محدوده ! قم بدعوة أصدقائك واحصلو على مكافآت 🤩 هيتعملك حساب تلقائي بعد ما …" at bounding box center [380, 301] width 307 height 46
click at [314, 281] on textarea "لفتره محدوده ! قم بدعوة أصدقائك واحصلو على مكافآت 🤩 هيتعملك حساب تلقائي بعد ما …" at bounding box center [380, 301] width 307 height 46
click at [321, 285] on textarea "لفتره محدوده ! قم بدعوة أصدقائك واحصلو على مكافآت 🤩 هيتعملك حساب تلقائي بعد ما …" at bounding box center [380, 301] width 307 height 46
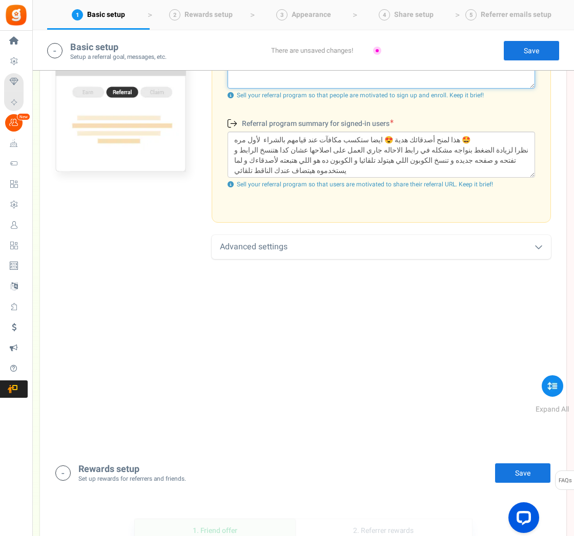
scroll to position [415, 0]
type textarea "لفتره محدوده ! قم بدعوة أصدقائك واحصلو على مكافآت 🤩 البرنامج هيتفعل عندك تلقائي…"
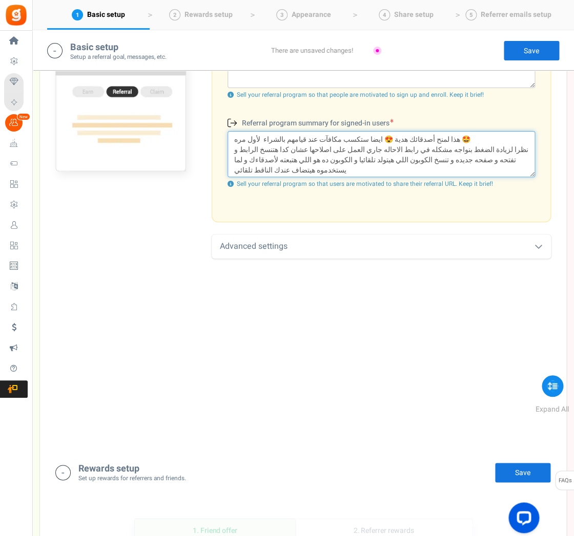
click at [333, 137] on textarea "هذا لمنح أصدقائك هدية 😍 ايضا ستكسب مكافآت عند قيامهم بالشراء لأول مره 🤩 نظرا لز…" at bounding box center [380, 154] width 307 height 46
click at [335, 137] on textarea "هذا لمنح أصدقائك هدية 😍 ايضا ستكسب مكافآت عند قيامهم بالشراء لأول مره 🤩 نظرا لز…" at bounding box center [380, 154] width 307 height 46
click at [438, 135] on textarea "هذا لمنح أصدقائك هدية 😍 ايضا هيجيل مكافآت عند قيامهم بالشراء لأول مره 🤩 نظرا لز…" at bounding box center [380, 154] width 307 height 46
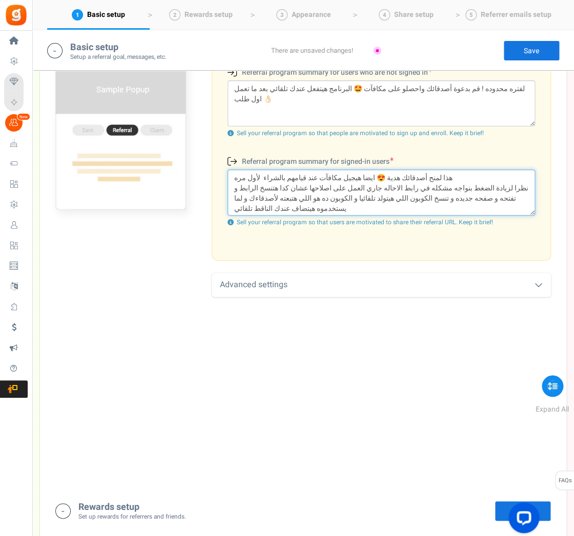
scroll to position [356, 0]
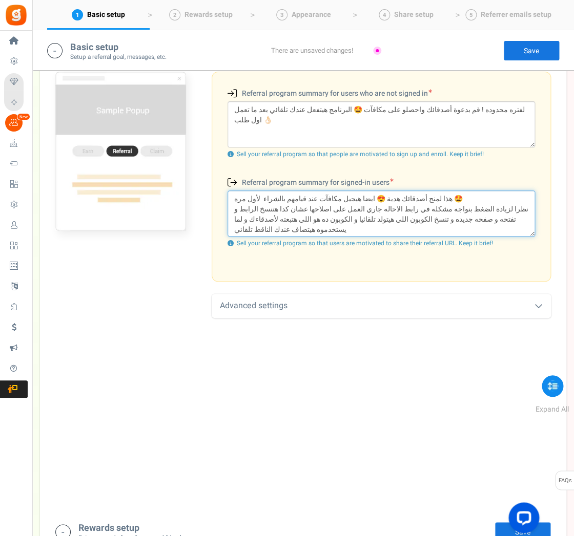
click at [368, 190] on textarea "هذا لمنح أصدقائك هدية 😍 ايضا هيجيل مكافآت عند قيامهم بالشراء لأول مره 🤩 نظرا لز…" at bounding box center [380, 213] width 307 height 46
click at [364, 198] on textarea "هذا لمنح أصدقائك هدية 😍 ايضا هيجيل مكافآت عند قيامهم بالشراء لأول مره 🤩 نظرا لز…" at bounding box center [380, 213] width 307 height 46
click at [329, 195] on textarea "هذا لمنح أصدقائك هدية😍 ايضا هيجيل مكافآت عند قيامهم بالشراء لأول مره 🤩 نظرا لزي…" at bounding box center [380, 213] width 307 height 46
click at [354, 199] on textarea "هذا لمنح أصدقائك هدية😍 ايضا هيجيلك مكافآت عند قيامهم بالشراء لأول مره 🤩 نظرا لز…" at bounding box center [380, 213] width 307 height 46
click at [353, 203] on textarea "هذا لمنح أصدقائك هدية😍 ايضا هيجيلك مكافآت عند قيامهم بالشراء لأول مره 🤩 نظرا لز…" at bounding box center [380, 213] width 307 height 46
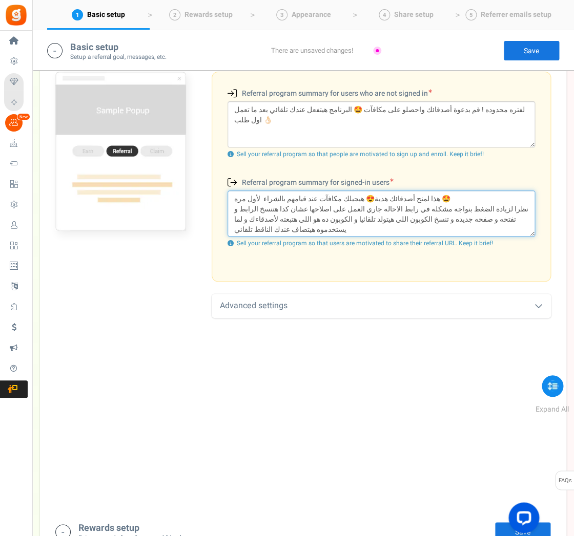
click at [283, 196] on textarea "هذا لمنح أصدقائك هدية😍 هيجيلك مكافآت عند قيامهم بالشراء لأول مره 🤩 نظرا لزيادة …" at bounding box center [380, 213] width 307 height 46
click at [263, 195] on textarea "هذا لمنح أصدقائك هدية😍 هيجيلك مكافآت عند قيامهم بالشراء لأول مره 🤩 نظرا لزيادة …" at bounding box center [380, 213] width 307 height 46
click at [248, 196] on textarea "هذا لمنح أصدقائك هدية😍 هيجيلك مكافآت عند قيامهم بالشراء لأول مره 🤩 نظرا لزيادة …" at bounding box center [380, 213] width 307 height 46
click at [273, 190] on textarea "هذا لمنح أصدقائك هدية😍 هيجيلك مكافآت عند قيامهم بالشراء لأول مره 🤩 نظرا لزيادة …" at bounding box center [380, 213] width 307 height 46
click at [265, 195] on textarea "هذا لمنح أصدقائك هدية😍 هيجيلك مكافآت عند قيامهم بالشراء لأول مره 🤩 نظرا لزيادة …" at bounding box center [380, 213] width 307 height 46
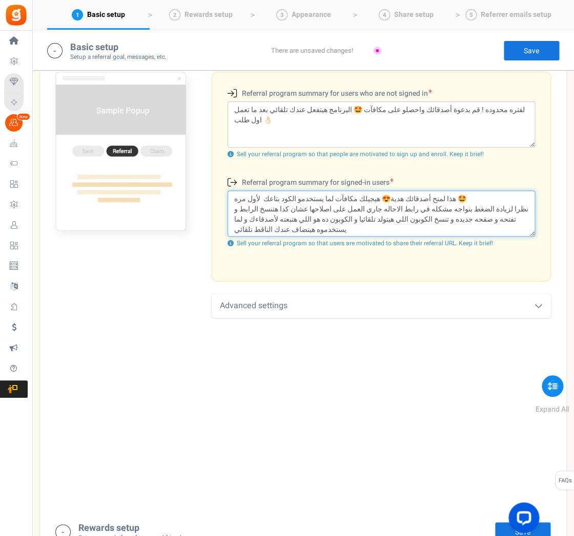
click at [528, 207] on textarea "هذا لمنح أصدقائك هدية😍 هيجيلك مكافآت لما يستخدمو الكود بتاعك لأول مره 🤩 نظرا لز…" at bounding box center [380, 213] width 307 height 46
click at [418, 205] on textarea "هذا لمنح أصدقائك هدية😍 هيجيلك مكافآت لما يستخدمو الكود بتاعك لأول مره 🤩 نظرا لز…" at bounding box center [380, 213] width 307 height 46
click at [415, 207] on textarea "هذا لمنح أصدقائك هدية😍 هيجيلك مكافآت لما يستخدمو الكود بتاعك لأول مره 🤩 نظرا لز…" at bounding box center [380, 213] width 307 height 46
click at [422, 198] on textarea "هذا لمنح أصدقائك هدية😍 هيجيلك مكافآت لما يستخدمو الكود بتاعك لأول مره 🤩 نظرا لز…" at bounding box center [380, 213] width 307 height 46
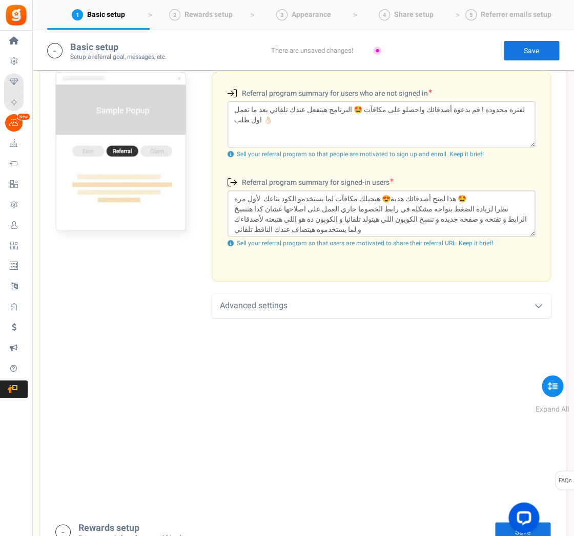
click at [423, 186] on div "Referral program summary for signed-in users (Existing users)" at bounding box center [381, 184] width 323 height 14
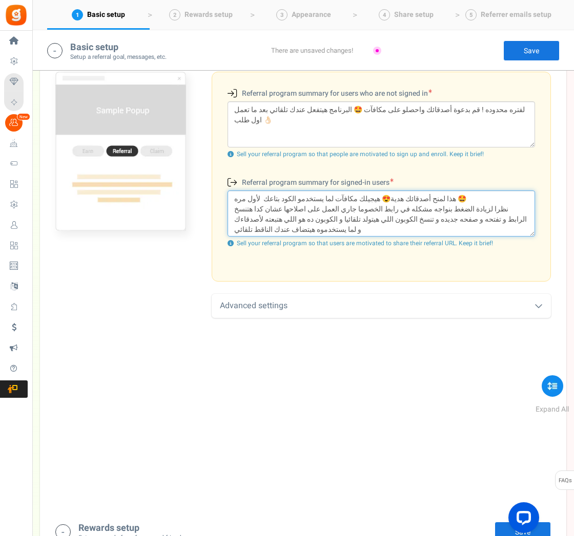
click at [425, 196] on textarea "هذا لمنح أصدقائك هدية😍 هيجيلك مكافآت لما يستخدمو الكود بتاعك لأول مره 🤩 نظرا لز…" at bounding box center [380, 213] width 307 height 46
click at [424, 190] on textarea "هذا لمنح أصدقائك هدية😍 هيجيلك مكافآت لما يستخدمو الكود بتاعك لأول مره 🤩 نظرا لز…" at bounding box center [380, 213] width 307 height 46
click at [421, 190] on textarea "هذا لمنح أصدقائك هدية😍 هيجيلك مكافآت لما يستخدمو الكود بتاعك لأول مره 🤩 نظرا لز…" at bounding box center [380, 213] width 307 height 46
click at [426, 200] on textarea "هذا لمنح أصدقائك هدية😍 هيجيلك مكافآت لما يستخدمو الكود بتاعك لأول مره 🤩 نظرا لز…" at bounding box center [380, 213] width 307 height 46
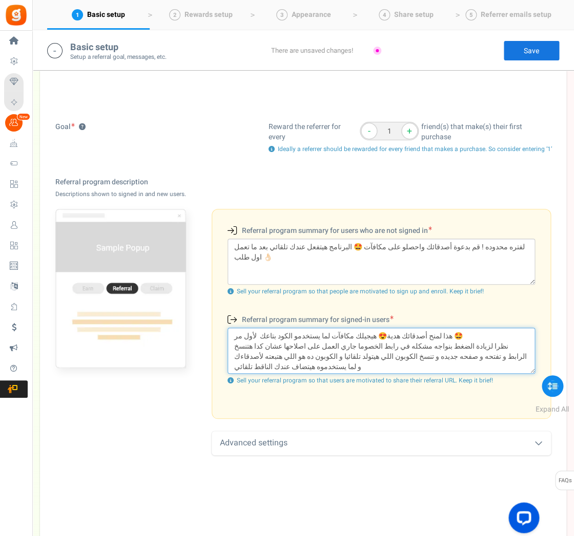
scroll to position [208, 0]
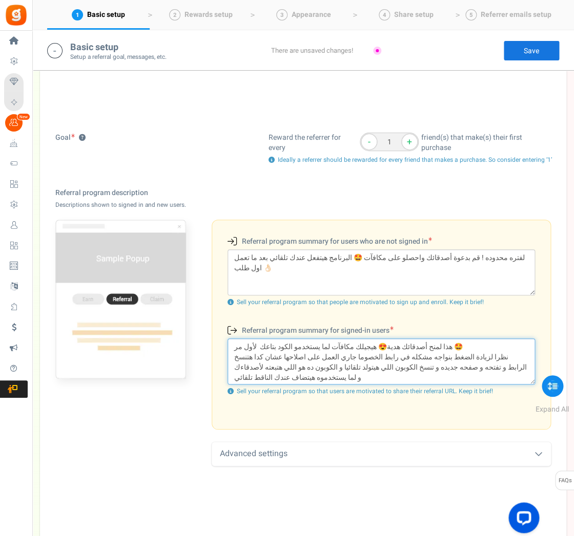
click at [427, 347] on textarea "هذا لمنح أصدقائك هدية😍 هيجيلك مكافآت لما يستخدمو الكود بتاعك لأول مر 🤩 نظرا لزي…" at bounding box center [380, 361] width 307 height 46
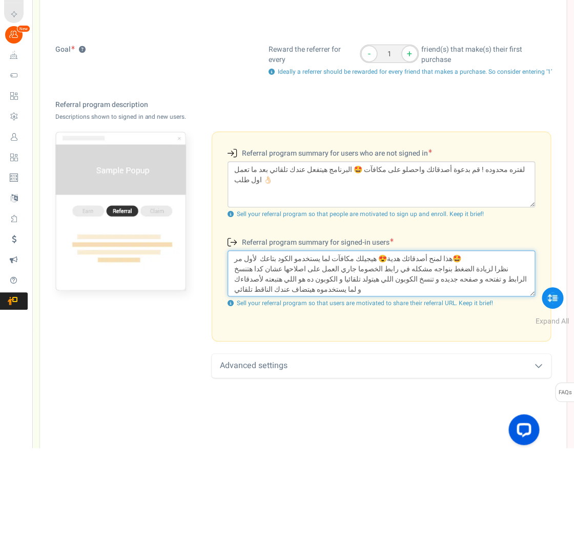
click at [392, 338] on textarea "هذا لمنح أصدقائك هدية😍 هيجيلك مكافآت لما يستخدمو الكود بتاعك لأول مر🤩 نظرا لزيا…" at bounding box center [380, 361] width 307 height 46
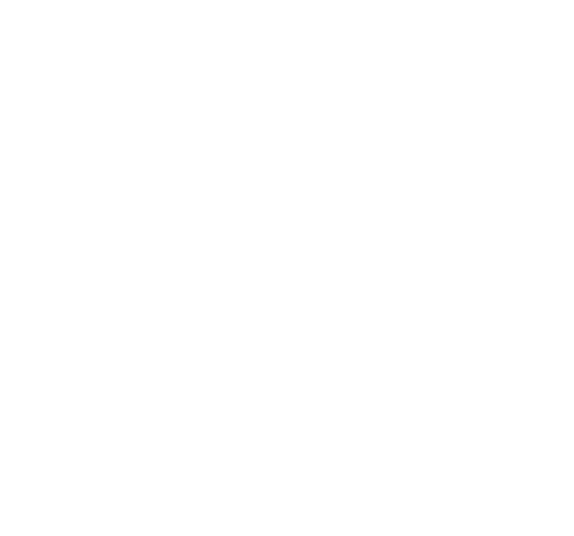
scroll to position [566, 0]
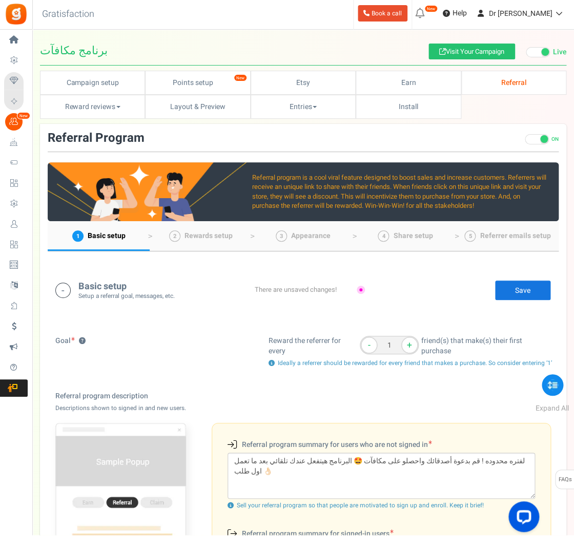
type textarea "هذا لمنح أصدقائك هدية😍 هيجيلك مكافآت لما يستخدمو الكود بتاعك لأول مر🤩 نظرا لزيا…"
click at [532, 286] on link "Save" at bounding box center [522, 291] width 56 height 20
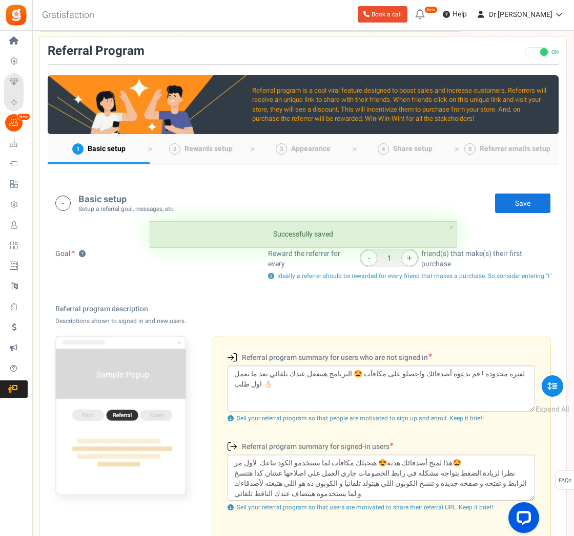
scroll to position [0, 0]
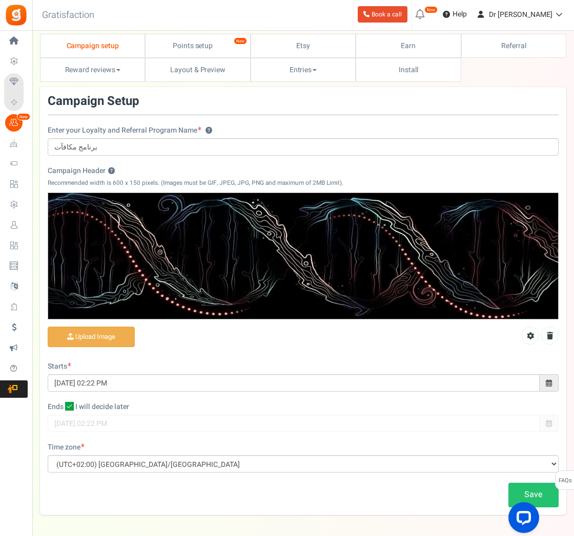
scroll to position [24, 0]
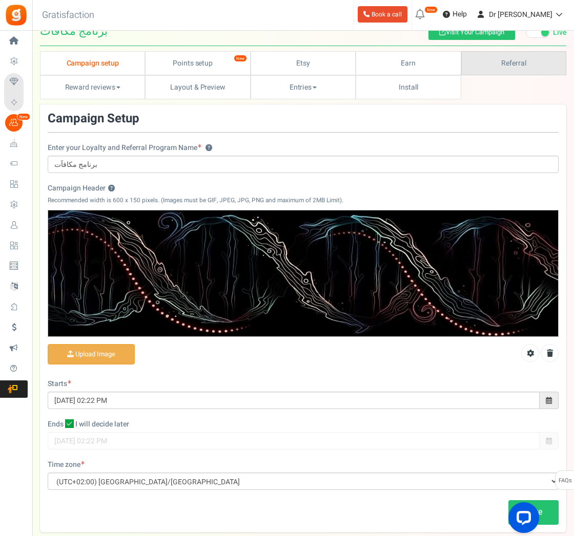
click at [526, 62] on link "Referral" at bounding box center [513, 63] width 105 height 24
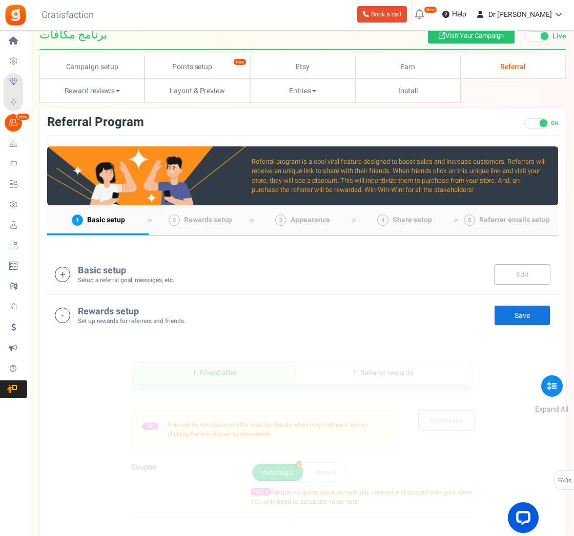
scroll to position [0, 0]
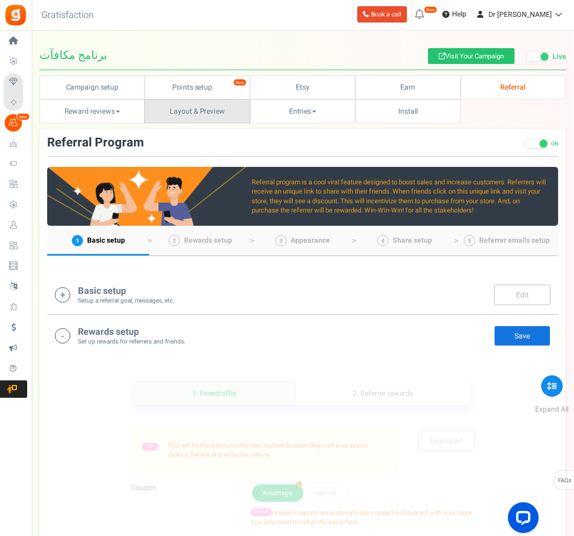
click at [203, 109] on link "Layout & Preview" at bounding box center [197, 111] width 105 height 24
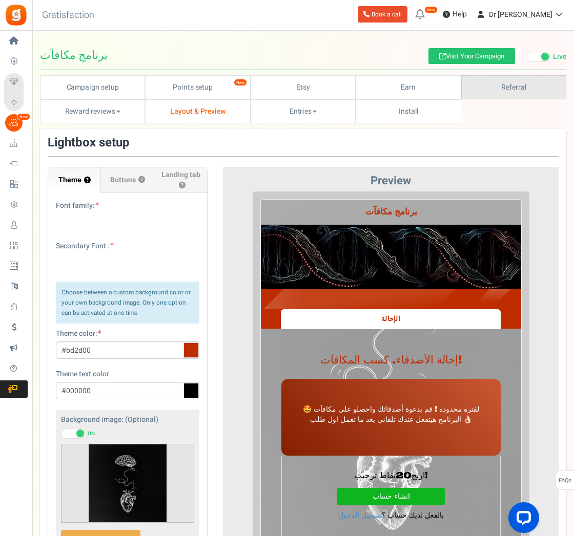
click at [541, 87] on link "Referral" at bounding box center [513, 87] width 105 height 24
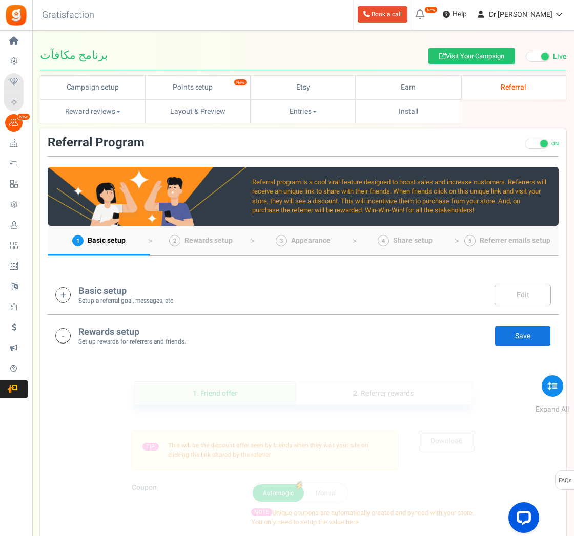
click at [433, 288] on div "Basic setup Setup a referral goal, messages, etc. Edit Save" at bounding box center [302, 294] width 495 height 21
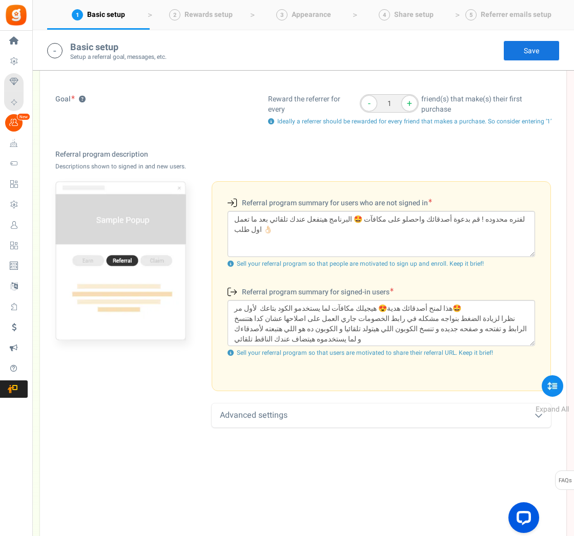
scroll to position [259, 0]
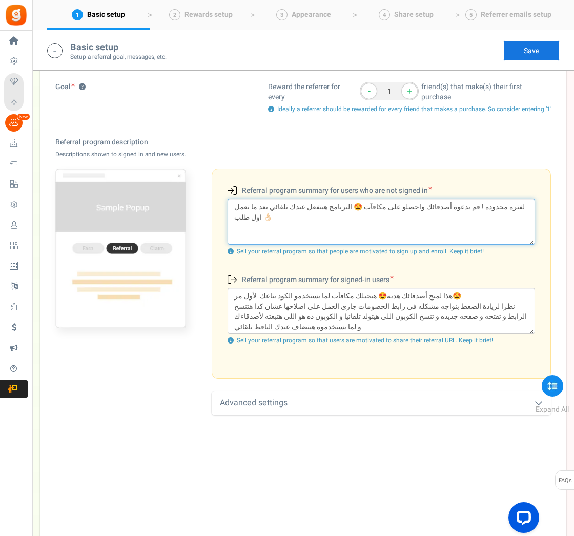
click at [385, 205] on textarea "لفتره محدوده ! قم بدعوة أصدقائك واحصلو على مكافآت 🤩 البرنامج هيتفعل عندك تلقائي…" at bounding box center [380, 222] width 307 height 46
type textarea "لفتره محدوده ! قم بدعوة أصدقائك واحصلو على ٠ 🤩 البرنامج هيتفعل عندك تلقائي بعد …"
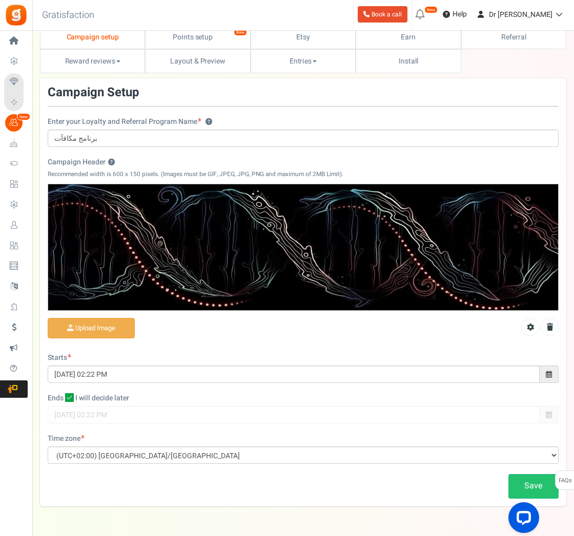
scroll to position [36, 0]
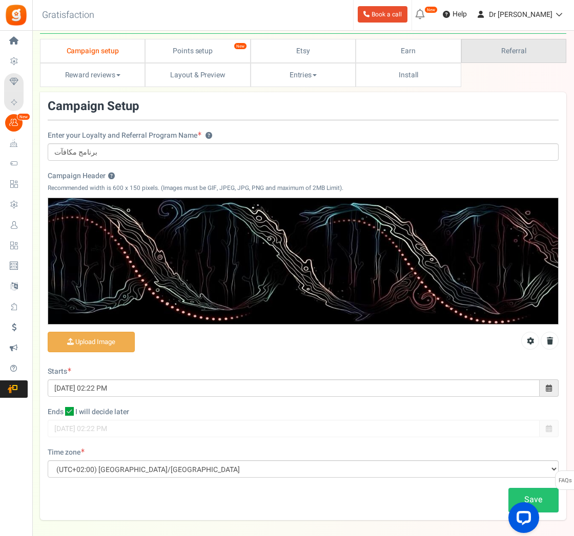
click at [524, 53] on link "Referral" at bounding box center [513, 51] width 105 height 24
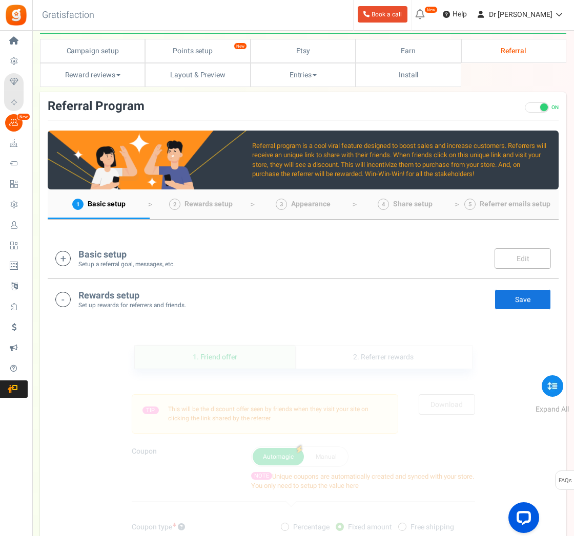
click at [370, 257] on div "Basic setup Setup a referral goal, messages, etc. Edit Save" at bounding box center [302, 258] width 495 height 21
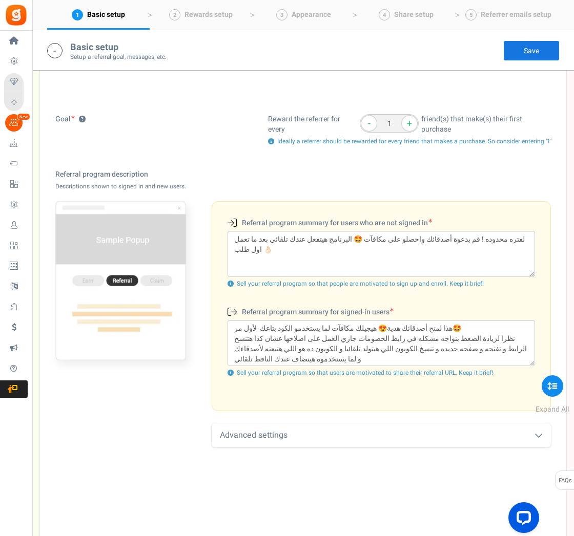
scroll to position [244, 0]
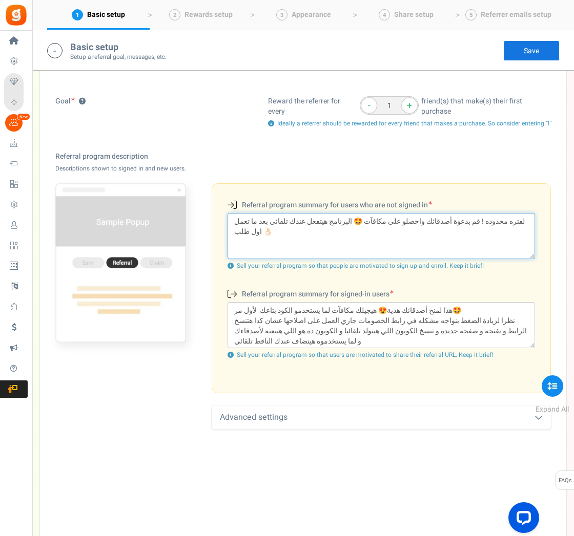
click at [368, 216] on textarea "لفتره محدوده ! قم بدعوة أصدقائك واحصلو على مكافآت 🤩 البرنامج هيتفعل عندك تلقائي…" at bounding box center [380, 236] width 307 height 46
click at [360, 222] on textarea "لفتره محدوده ! قم بدعوة أصدقائك واحصلو على مكافآت 🤩 البرنامج هيتفعل عندك تلقائي…" at bounding box center [380, 236] width 307 height 46
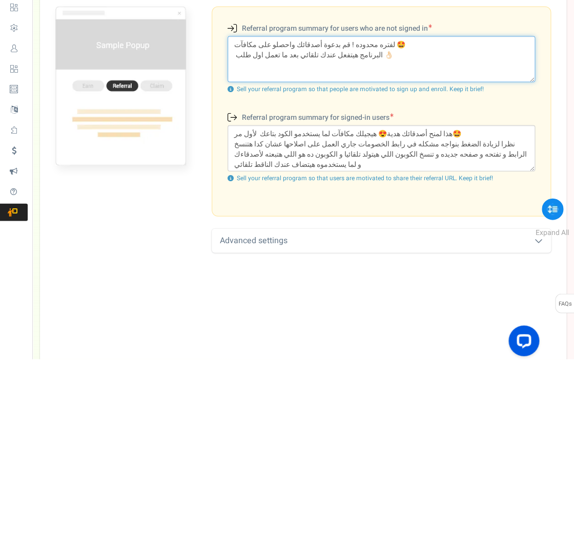
type textarea "لفتره محدوده ! قم بدعوة أصدقائك واحصلو على مكافآت 🤩 البرنامج هيتفعل عندك تلقائي…"
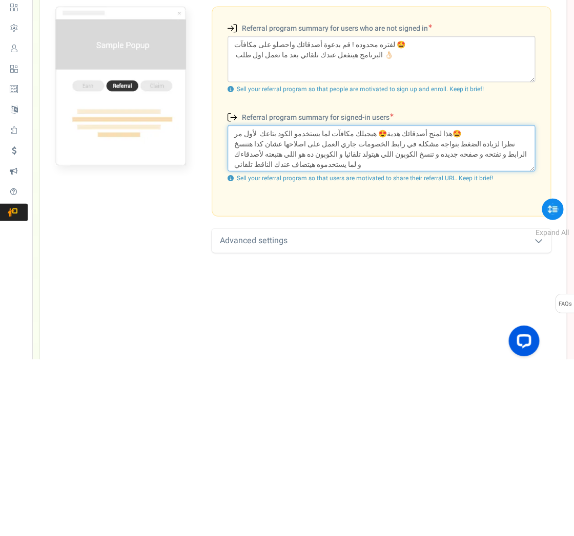
click at [235, 302] on textarea "هذا لمنح أصدقائك هدية😍 هيجيلك مكافآت لما يستخدمو الكود بتاعك لأول مر🤩 نظرا لزيا…" at bounding box center [380, 325] width 307 height 46
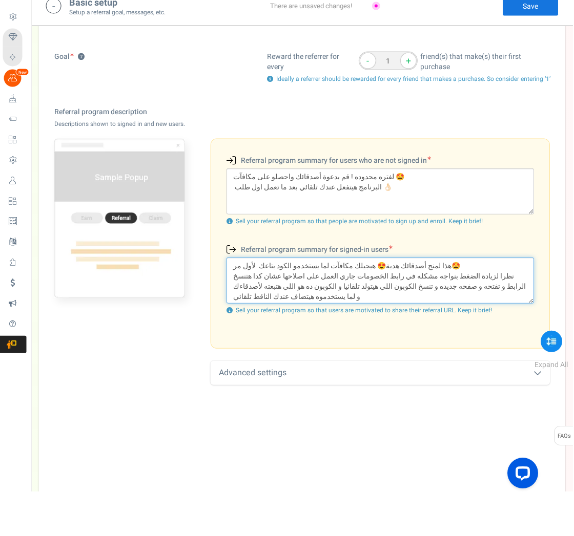
scroll to position [183, 0]
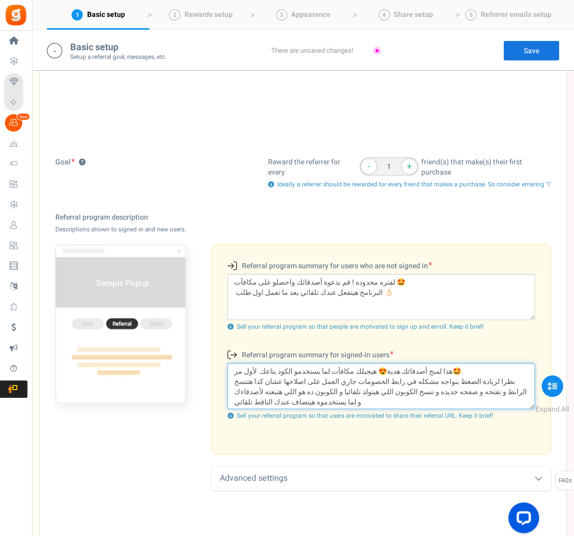
click at [500, 365] on textarea "هذا لمنح أصدقائك هدية😍 هيجيلك مكافآت لما يستخدمو الكود بتاعك لأول مر🤩 نظرا لزيا…" at bounding box center [380, 386] width 307 height 46
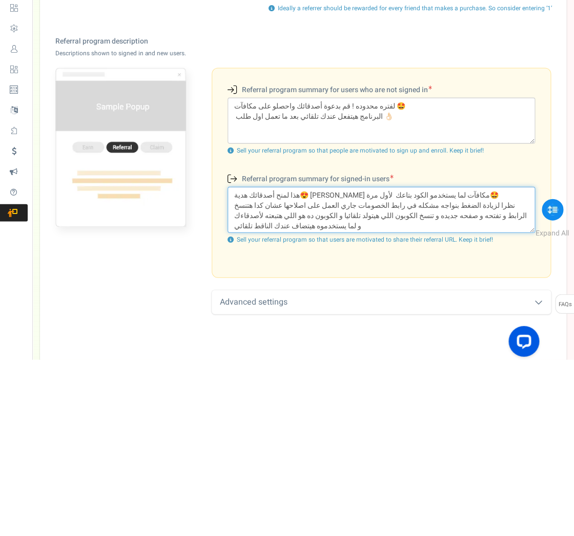
click at [518, 363] on textarea "هذا لمنح أصدقائك هدية😍 [PERSON_NAME] مكافآت لما يستخدمو الكود بتاعك لأول مرة🤩 ن…" at bounding box center [380, 386] width 307 height 46
click at [514, 363] on textarea "هذا لمنح أصدقائك هدية😍 [PERSON_NAME] مكافآت لما يستخدمو الكود بتاعك لأول مرة🤩 ن…" at bounding box center [380, 386] width 307 height 46
click at [522, 363] on textarea "هذا لمنح أصدقائك هدية😍 [PERSON_NAME] مكافآت لما يستخدمو الكود بتاعك لأول مرة🤩 ن…" at bounding box center [380, 386] width 307 height 46
click at [520, 363] on textarea "هذا لمنح أصدقائك هدية😍 [PERSON_NAME] مكافآت لما يستخدمو الكود بتاعك لأول مرة🤩 ن…" at bounding box center [380, 386] width 307 height 46
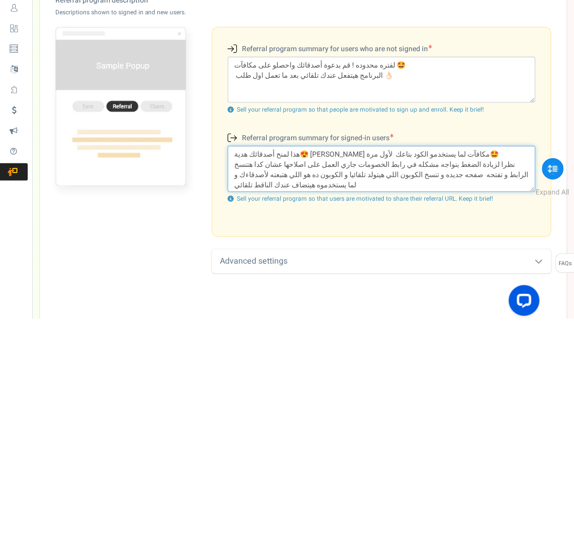
click at [232, 363] on textarea "هذا لمنح أصدقائك هدية😍 [PERSON_NAME] مكافآت لما يستخدمو الكود بتاعك لأول مرة🤩 ن…" at bounding box center [380, 386] width 307 height 46
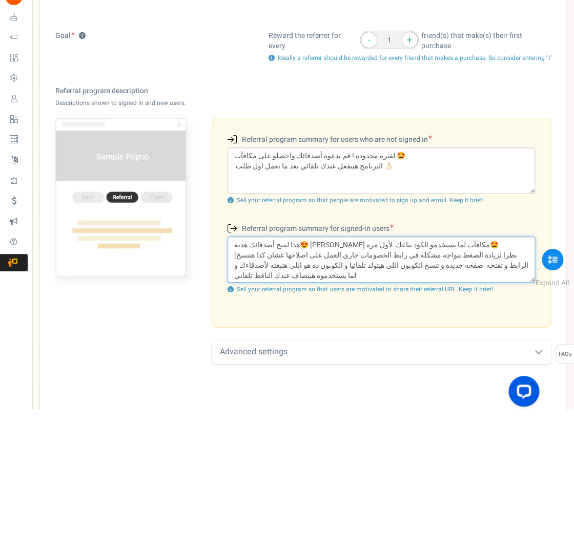
click at [321, 363] on textarea "هذا لمنح أصدقائك هدية😍 [PERSON_NAME] مكافآت لما يستخدمو الكود بتاعك لأول مرة🤩 […" at bounding box center [380, 386] width 307 height 46
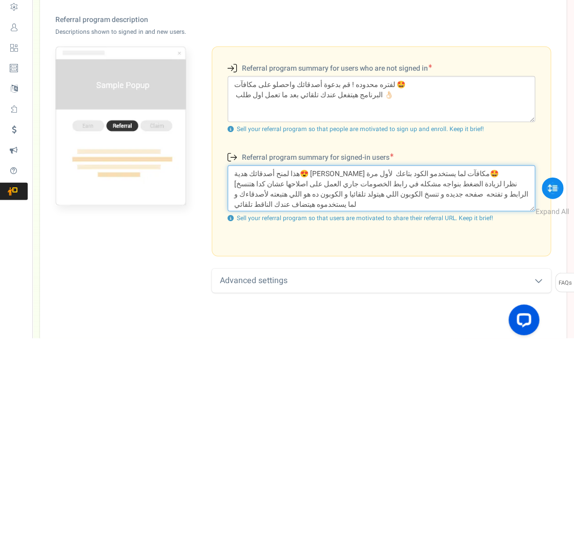
click at [257, 363] on textarea "هذا لمنح أصدقائك هدية😍 [PERSON_NAME] مكافآت لما يستخدمو الكود بتاعك لأول مرة🤩 […" at bounding box center [380, 386] width 307 height 46
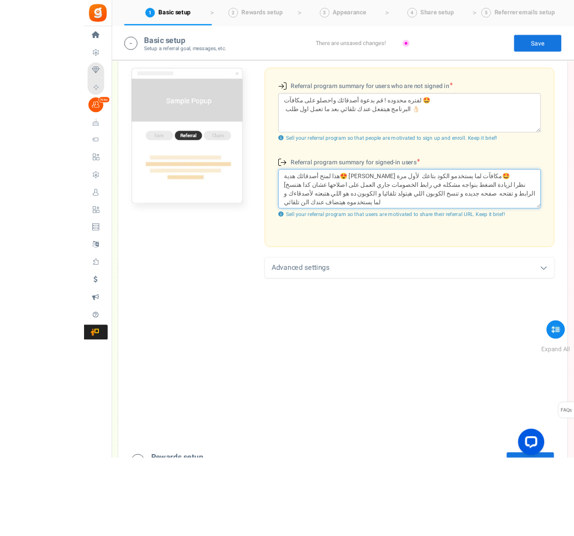
scroll to position [347, 0]
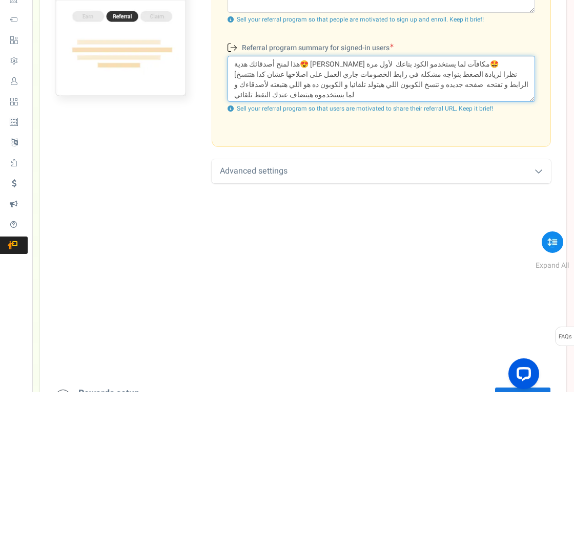
click at [337, 200] on textarea "هذا لمنح أصدقائك هدية😍 [PERSON_NAME] مكافآت لما يستخدمو الكود بتاعك لأول مرة🤩 […" at bounding box center [380, 223] width 307 height 46
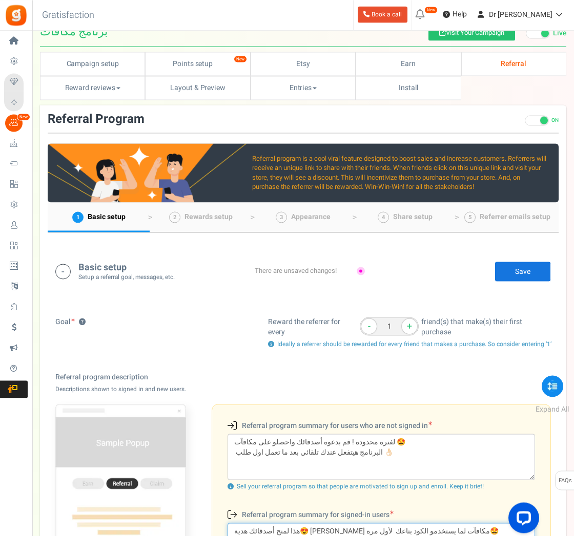
scroll to position [0, 0]
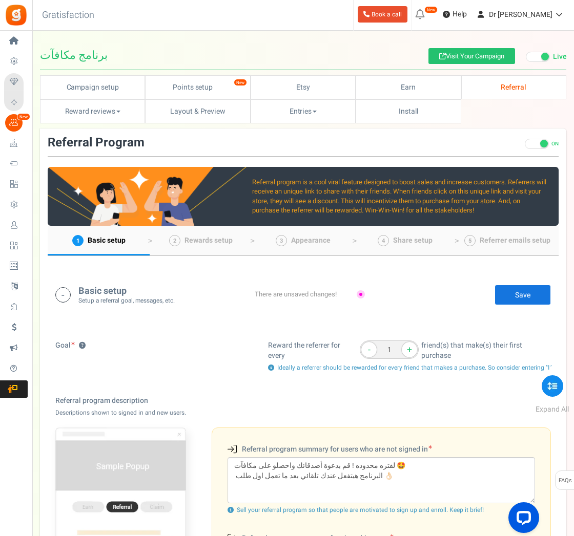
type textarea "هذا لمنح أصدقائك هدية😍 [PERSON_NAME] مكافآت لما يستخدمو الكود بتاعك لأول مرة🤩 […"
click at [521, 295] on link "Save" at bounding box center [522, 295] width 56 height 20
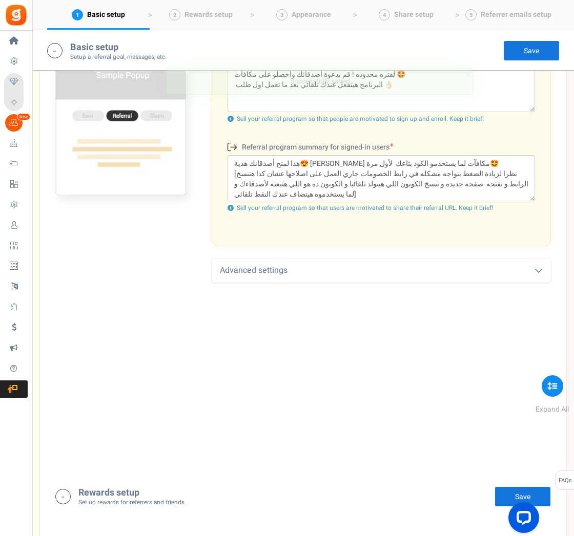
scroll to position [392, 0]
click at [540, 262] on div "Advanced settings" at bounding box center [380, 270] width 339 height 24
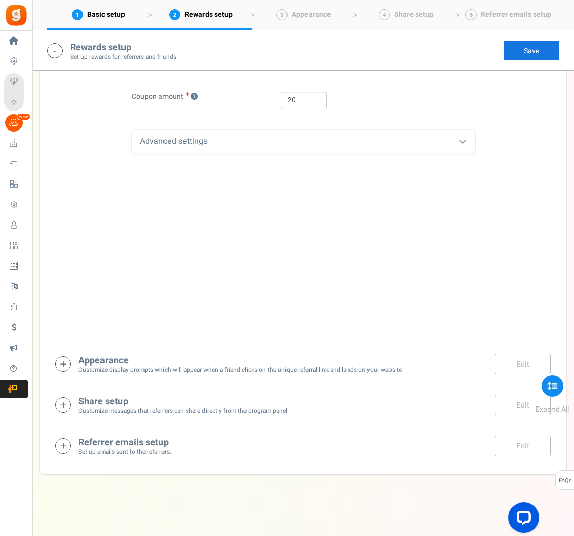
scroll to position [1087, 0]
click at [455, 135] on div "Advanced settings" at bounding box center [303, 142] width 343 height 24
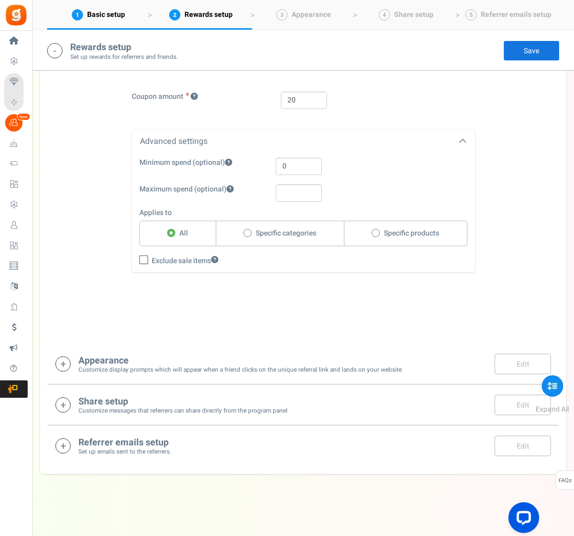
click at [451, 375] on div "Appearance Customize display prompts which will appear when a friend clicks on …" at bounding box center [302, 364] width 495 height 21
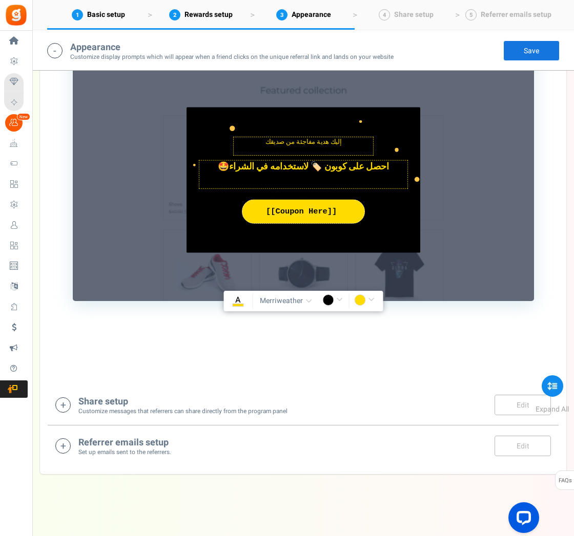
click at [453, 416] on div "Share setup Customize messages that referrers can share directly from the progr…" at bounding box center [302, 405] width 495 height 21
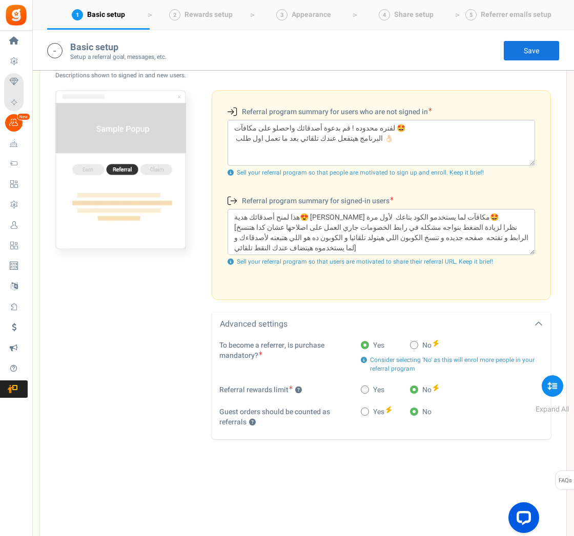
scroll to position [339, 0]
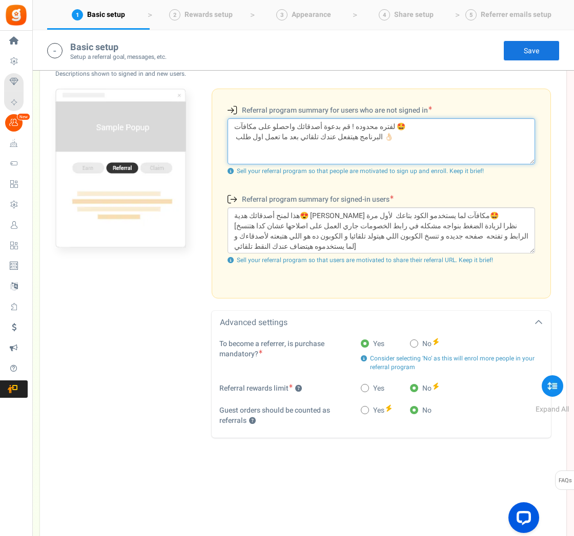
click at [258, 135] on textarea "لفتره محدوده ! قم بدعوة أصدقائك واحصلو على مكافآت 🤩 البرنامج هيتفعل عندك تلقائي…" at bounding box center [380, 141] width 307 height 46
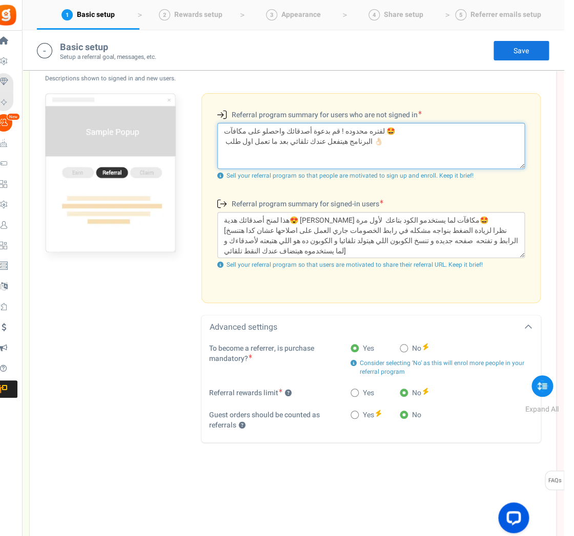
scroll to position [332, 0]
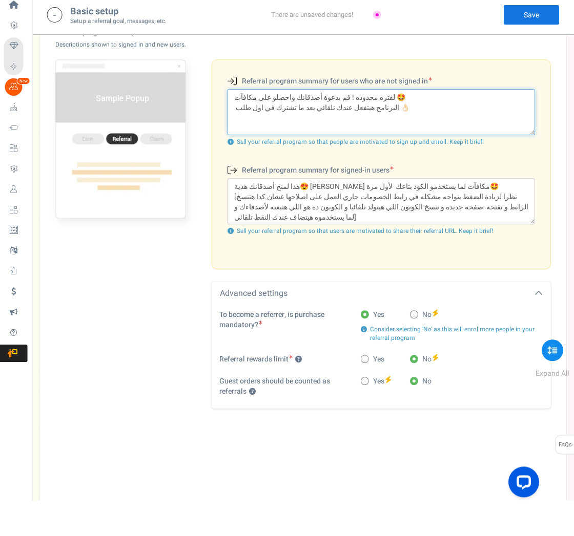
click at [245, 125] on textarea "لفتره محدوده ! قم بدعوة أصدقائك واحصلو على مكافآت 🤩 البرنامج هيتفعل عندك تلقائي…" at bounding box center [380, 148] width 307 height 46
click at [242, 125] on textarea "لفتره محدوده ! قم بدعوة أصدقائك واحصلو على مكافآت 🤩 البرنامج هيتفعل عندك تلقائي…" at bounding box center [380, 148] width 307 height 46
click at [244, 125] on textarea "لفتره محدوده ! قم بدعوة أصدقائك واحصلو على مكافآت 🤩 البرنامج هيتفعل عندك تلقائي…" at bounding box center [380, 148] width 307 height 46
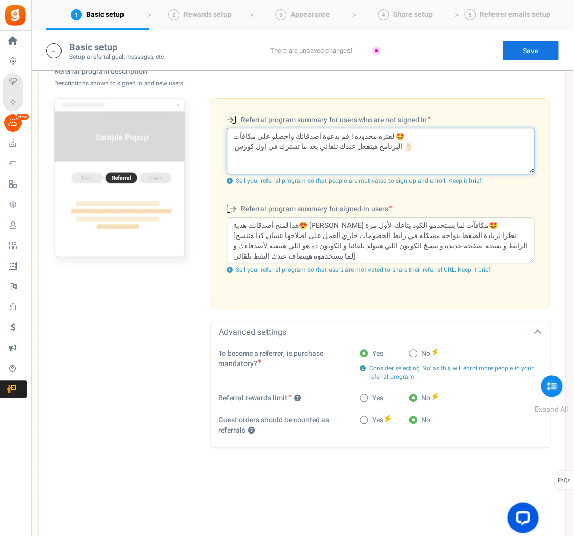
scroll to position [328, 0]
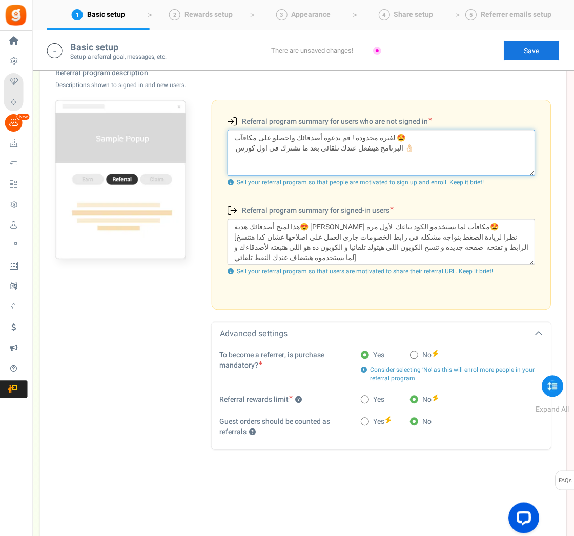
type textarea "لفتره محدوده ! قم بدعوة أصدقائك واحصلو على مكافآت 🤩 البرنامج هيتفعل عندك تلقائي…"
click at [541, 46] on link "Save" at bounding box center [531, 50] width 56 height 20
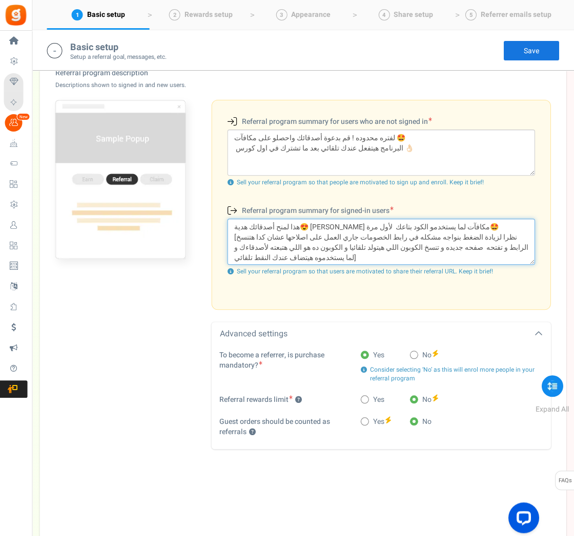
click at [330, 231] on textarea "هذا لمنح أصدقائك هدية😍 [PERSON_NAME] مكافآت لما يستخدمو الكود بتاعك لأول مرة🤩 […" at bounding box center [380, 242] width 307 height 46
click at [327, 224] on textarea "هذا لمنح أصدقائك هدية😍 [PERSON_NAME] مكافآت لما يستخدمو الكود بتاعك لأول مرة🤩 […" at bounding box center [380, 242] width 307 height 46
click at [331, 224] on textarea "هذا لمنح أصدقائك هدية😍 [PERSON_NAME] مكافآت لما يستخدمو الكود بتاعك لأول مرة🤩 […" at bounding box center [380, 242] width 307 height 46
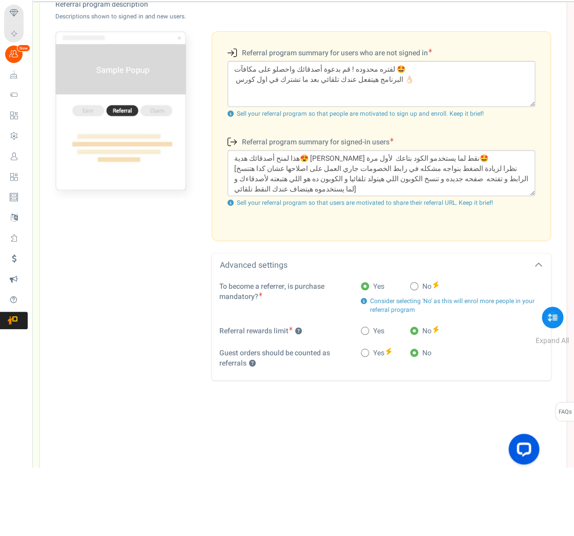
click at [546, 130] on div "Referral program summary for users who are not signed in (New users) لفتره محدو…" at bounding box center [380, 205] width 339 height 210
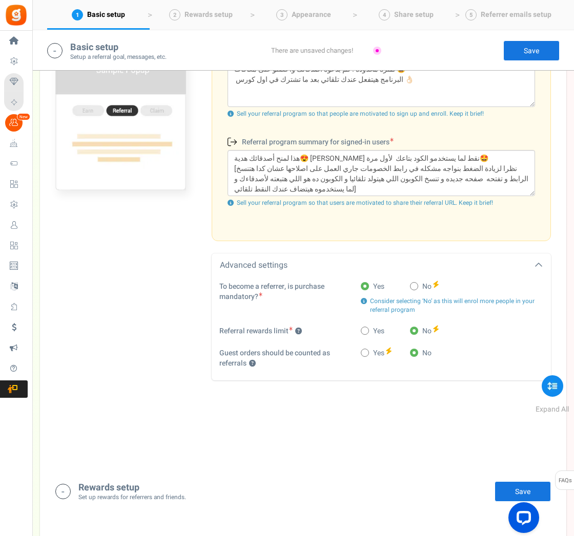
click at [551, 50] on link "Save" at bounding box center [531, 50] width 56 height 20
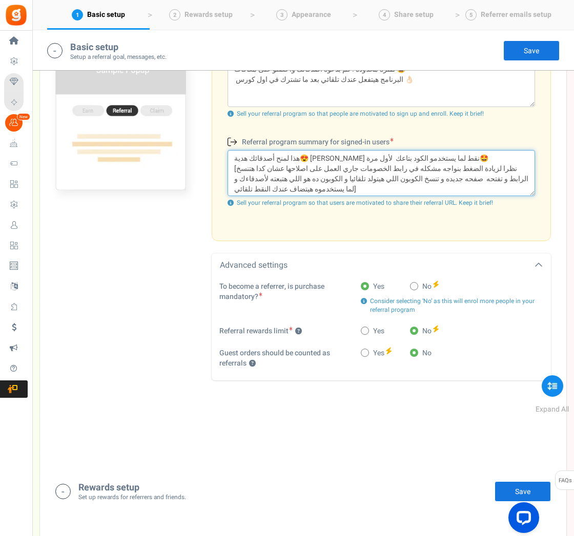
click at [532, 178] on textarea "هذا لمنح أصدقائك هدية😍 [PERSON_NAME] نقط لما يستخدمو الكود بتاعك لأول مرة🤩 [نظر…" at bounding box center [380, 173] width 307 height 46
click at [524, 175] on textarea "هذا لمنح أصدقائك هدية😍 [PERSON_NAME] نقط لما يستخدمو الكود بتاعك لأول مرة🤩 [نظر…" at bounding box center [380, 173] width 307 height 46
click at [517, 175] on textarea "هذا لمنح أصدقائك هدية😍 [PERSON_NAME] نقط لما يستخدمو الكود بتاعك لأول مرة🤩 [نظر…" at bounding box center [380, 173] width 307 height 46
click at [505, 177] on textarea "هذا لمنح أصدقائك هدية😍 [PERSON_NAME] نقط لما يستخدمو الكود بتاعك لأول مرة🤩 [نظر…" at bounding box center [380, 173] width 307 height 46
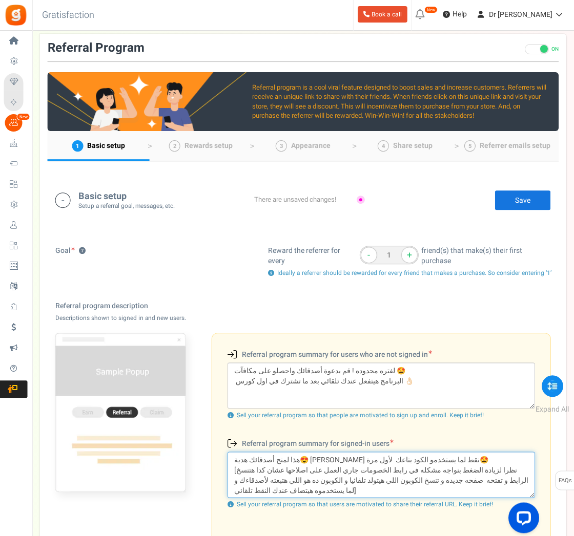
scroll to position [86, 0]
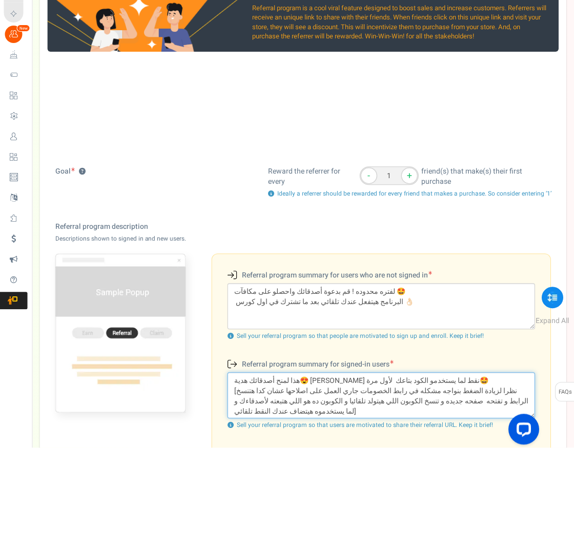
click at [236, 461] on textarea "هذا لمنح أصدقائك هدية😍 [PERSON_NAME] نقط لما يستخدمو الكود بتاعك لأول مرة🤩 [نظر…" at bounding box center [380, 484] width 307 height 46
click at [244, 461] on textarea "هذا لمنح أصدقائك هدية😍 [PERSON_NAME] نقط لما يستخدمو الكود بتاعك لأول مرة🤩 [نظر…" at bounding box center [380, 484] width 307 height 46
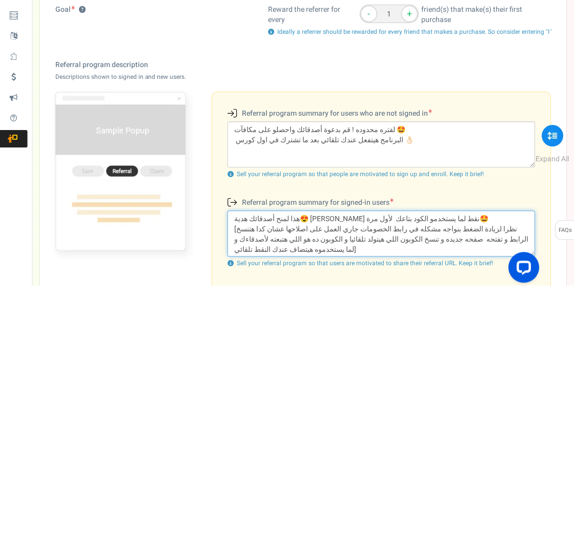
click at [235, 461] on textarea "هذا لمنح أصدقائك هدية😍 [PERSON_NAME] نقط لما يستخدمو الكود بتاعك لأول مرة🤩 [نظر…" at bounding box center [380, 484] width 307 height 46
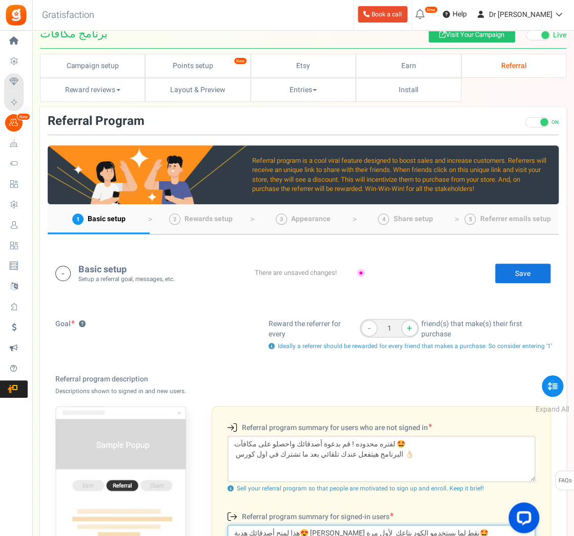
scroll to position [0, 0]
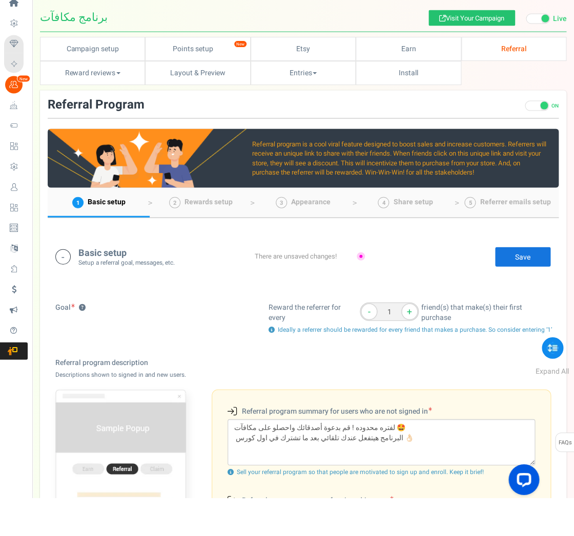
type textarea "هذا لمنح أصدقائك هدية😍 [PERSON_NAME] نقط لما يستخدمو الكود بتاعك لأول مرة🤩 [نظر…"
click at [527, 285] on link "Save" at bounding box center [522, 295] width 56 height 20
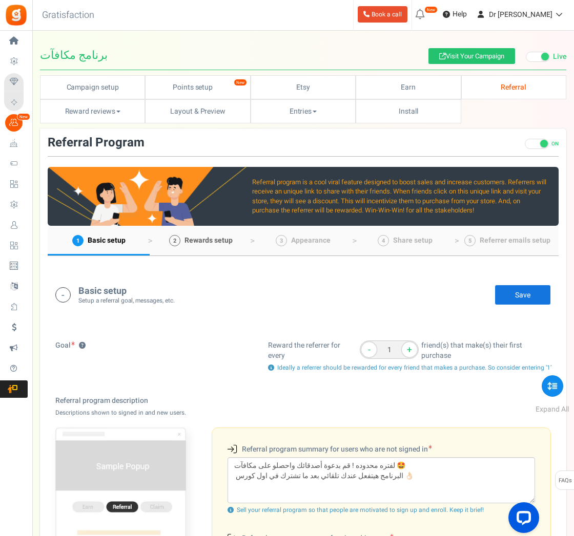
click at [222, 245] on span "Rewards setup" at bounding box center [208, 240] width 48 height 11
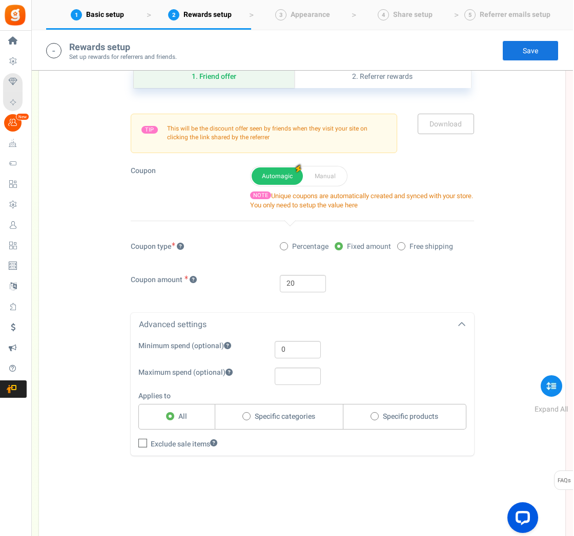
scroll to position [868, 0]
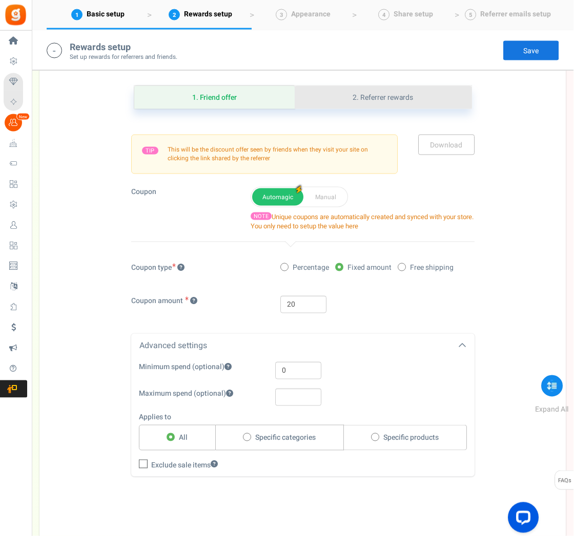
click at [434, 109] on link "2. Referrer rewards" at bounding box center [383, 97] width 176 height 23
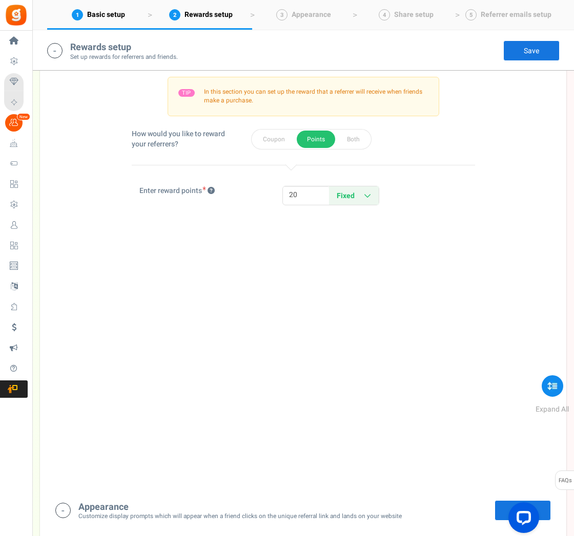
scroll to position [906, 0]
